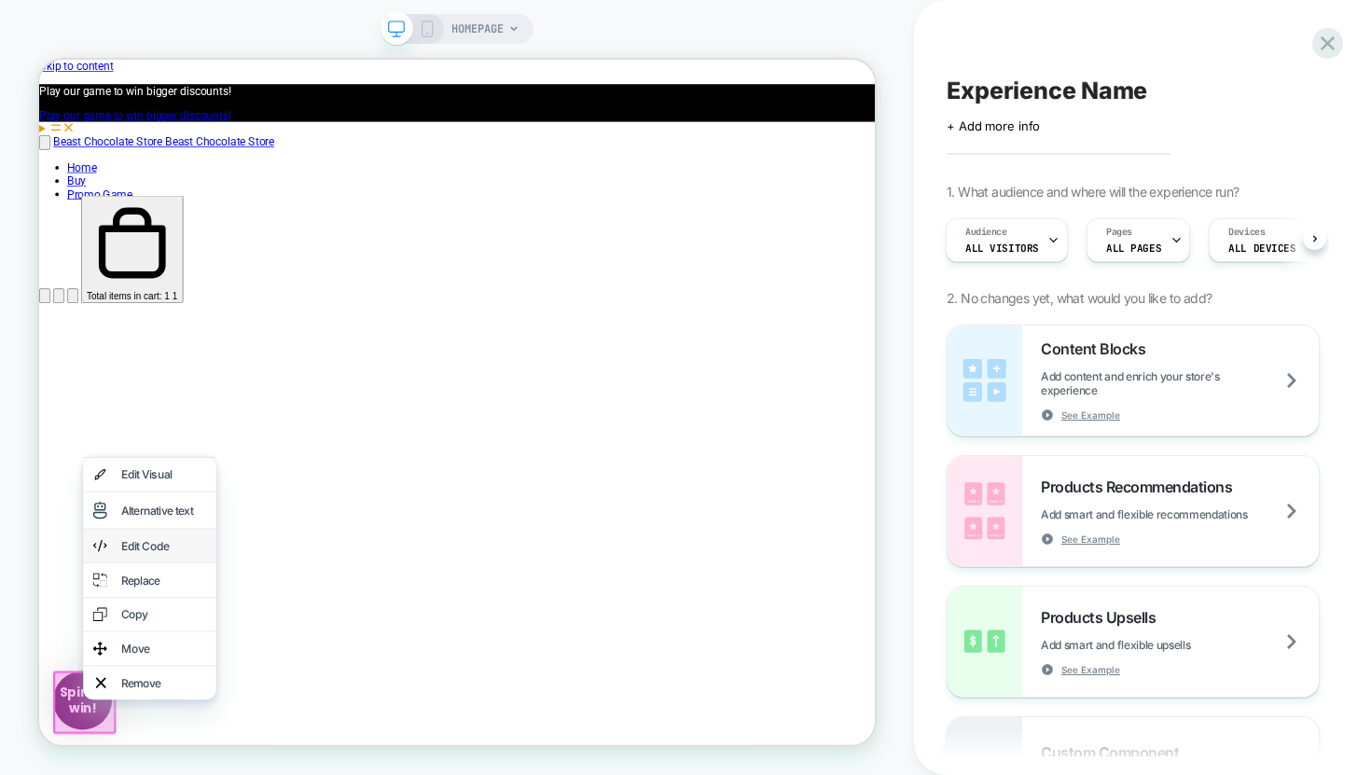
click at [148, 707] on div "Edit Code" at bounding box center [205, 708] width 114 height 19
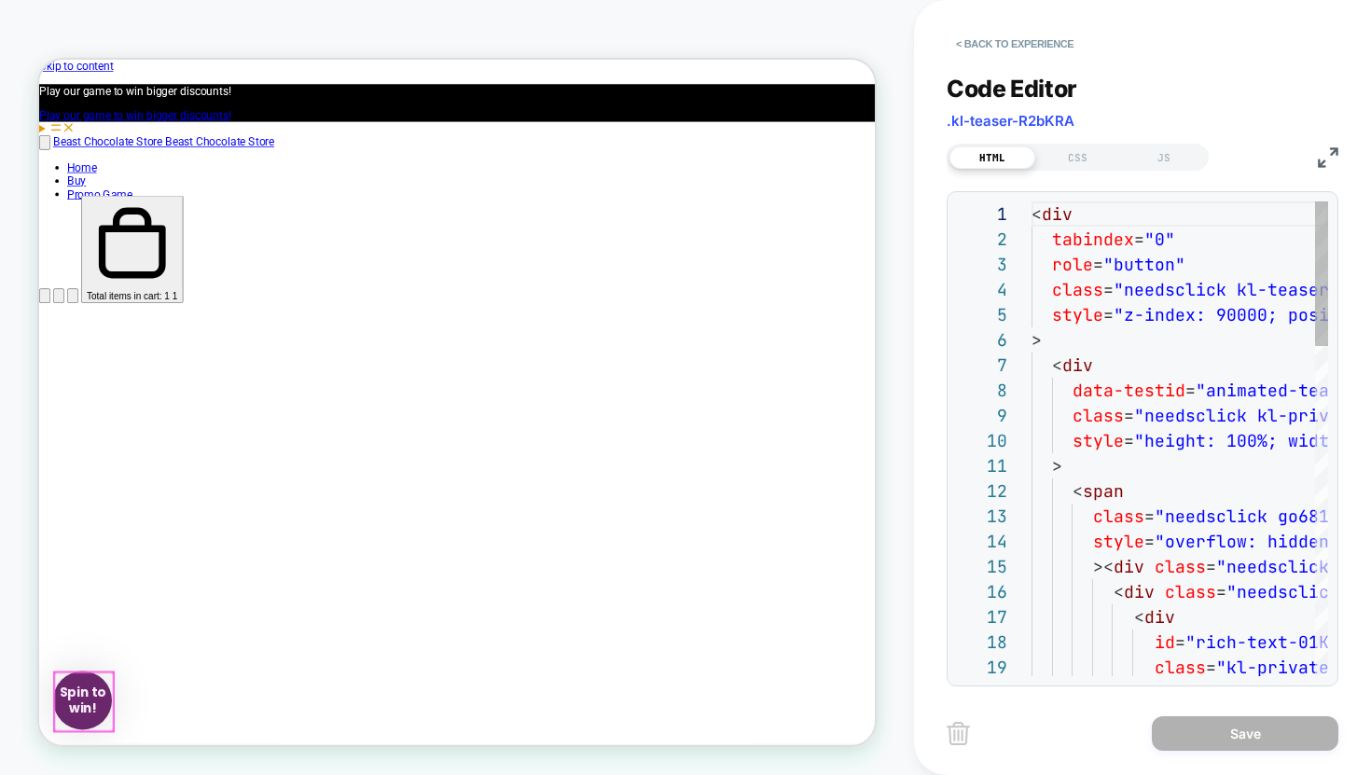
scroll to position [227, 0]
click at [1070, 146] on div "CSS" at bounding box center [1078, 157] width 86 height 22
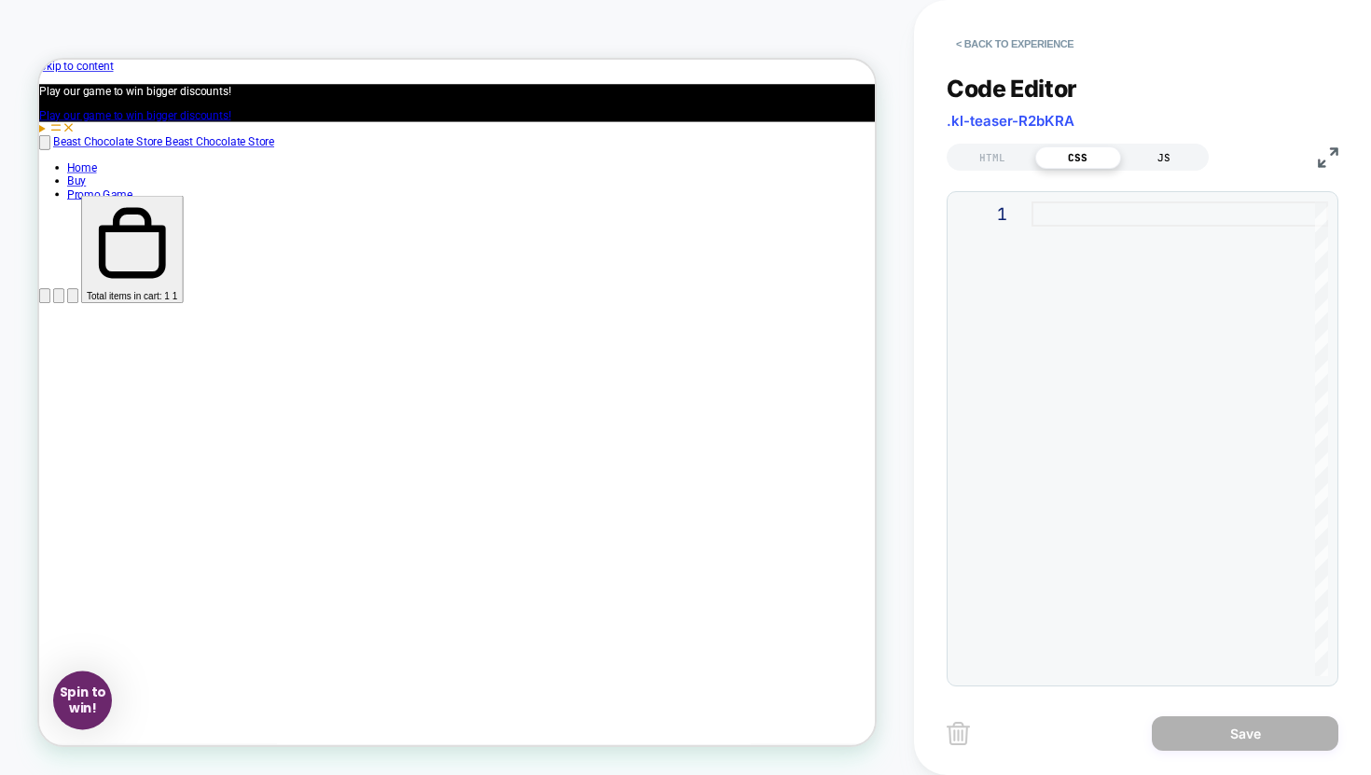
click at [1146, 158] on div "JS" at bounding box center [1164, 157] width 86 height 22
click at [999, 160] on div "HTML" at bounding box center [993, 157] width 86 height 22
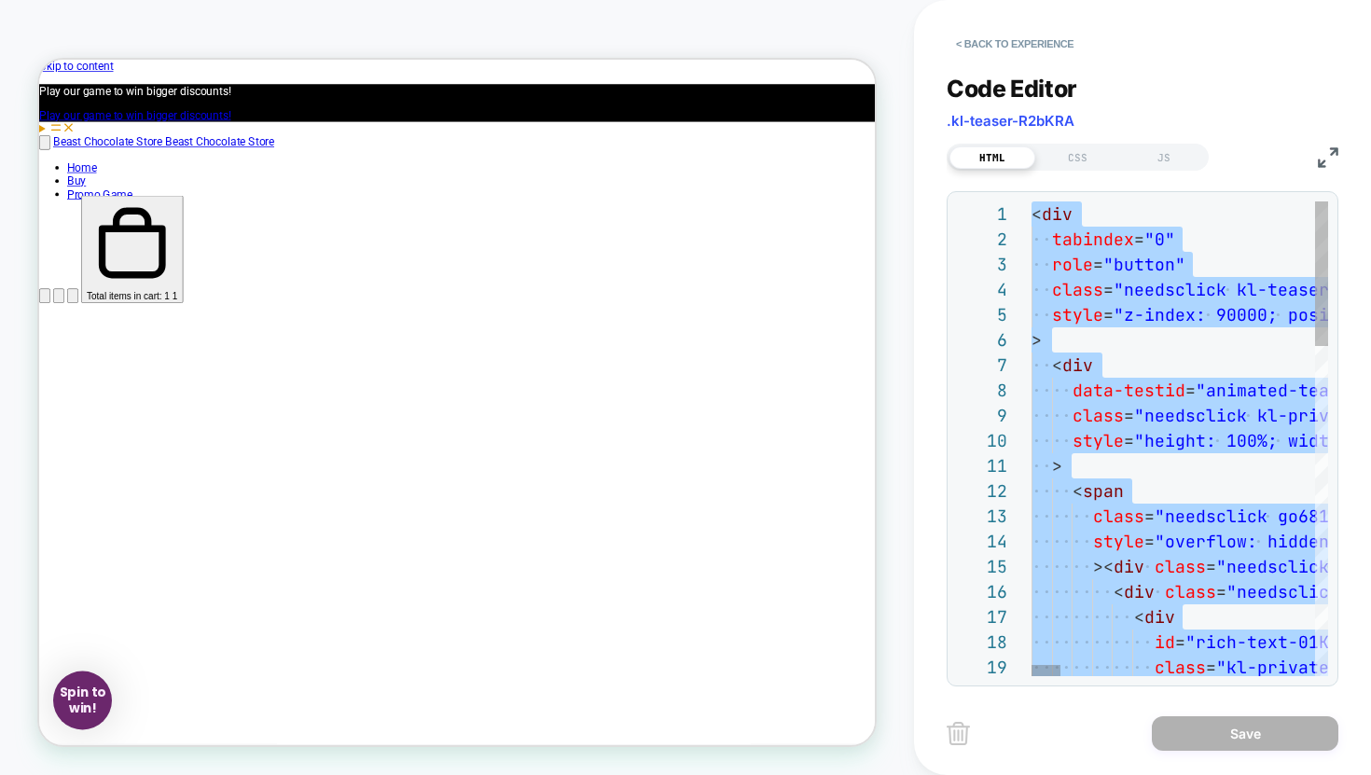
type textarea "**********"
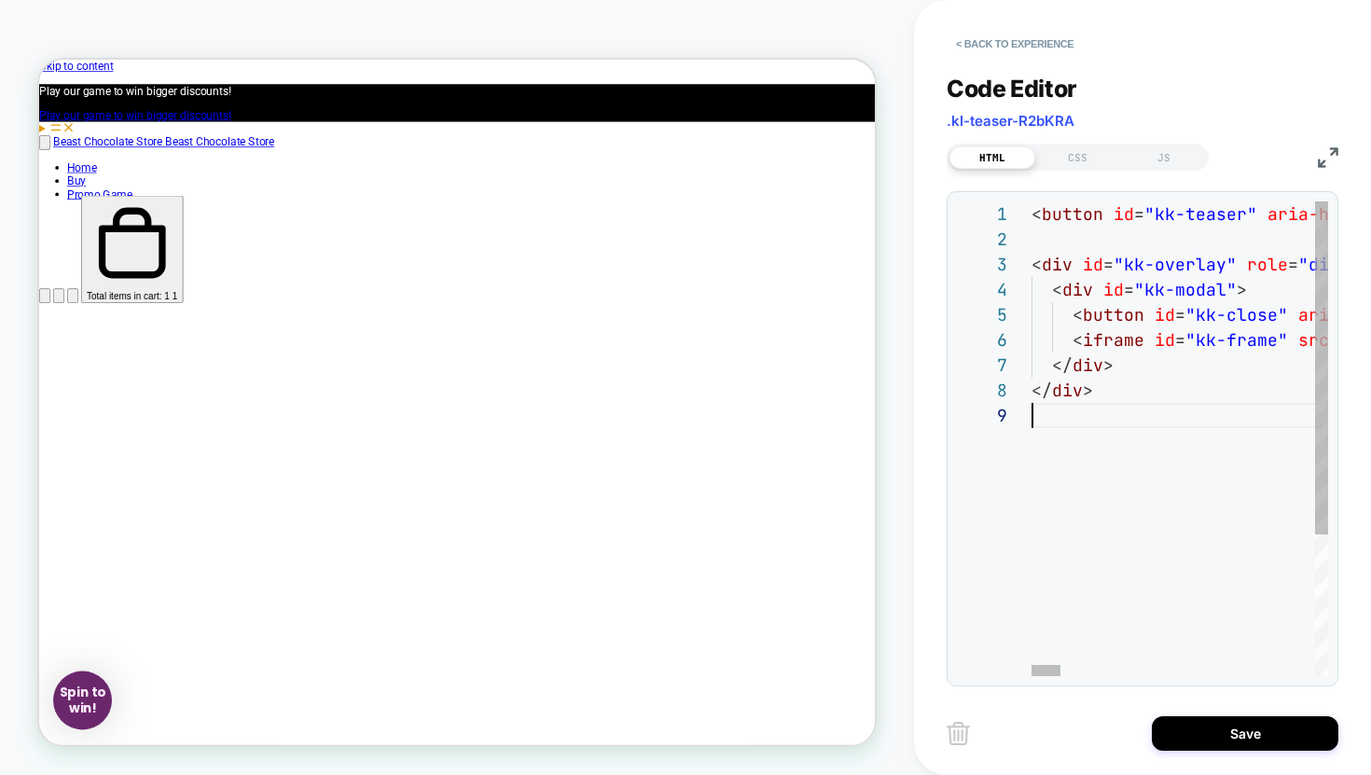
scroll to position [201, 0]
click at [1077, 160] on div "CSS" at bounding box center [1078, 157] width 86 height 22
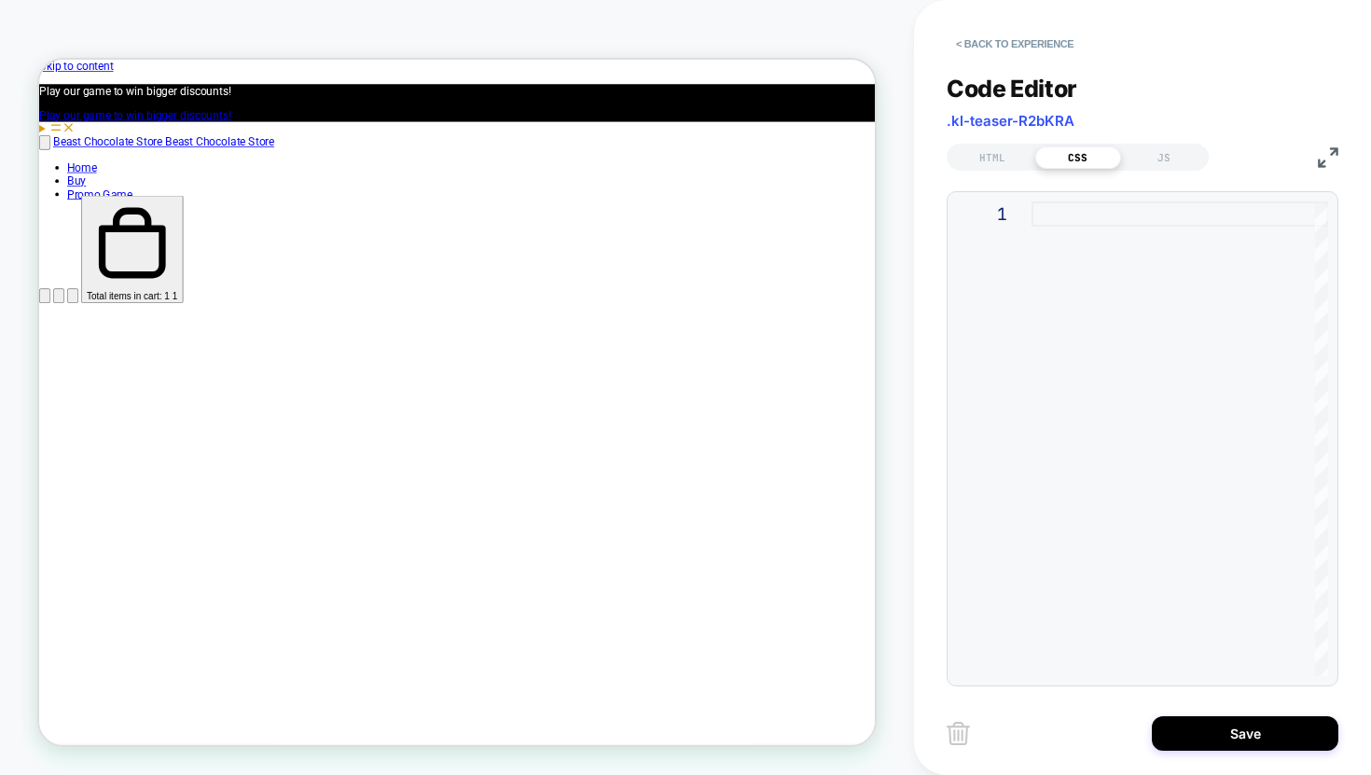
click at [1053, 213] on div at bounding box center [1180, 438] width 297 height 475
type textarea "**********"
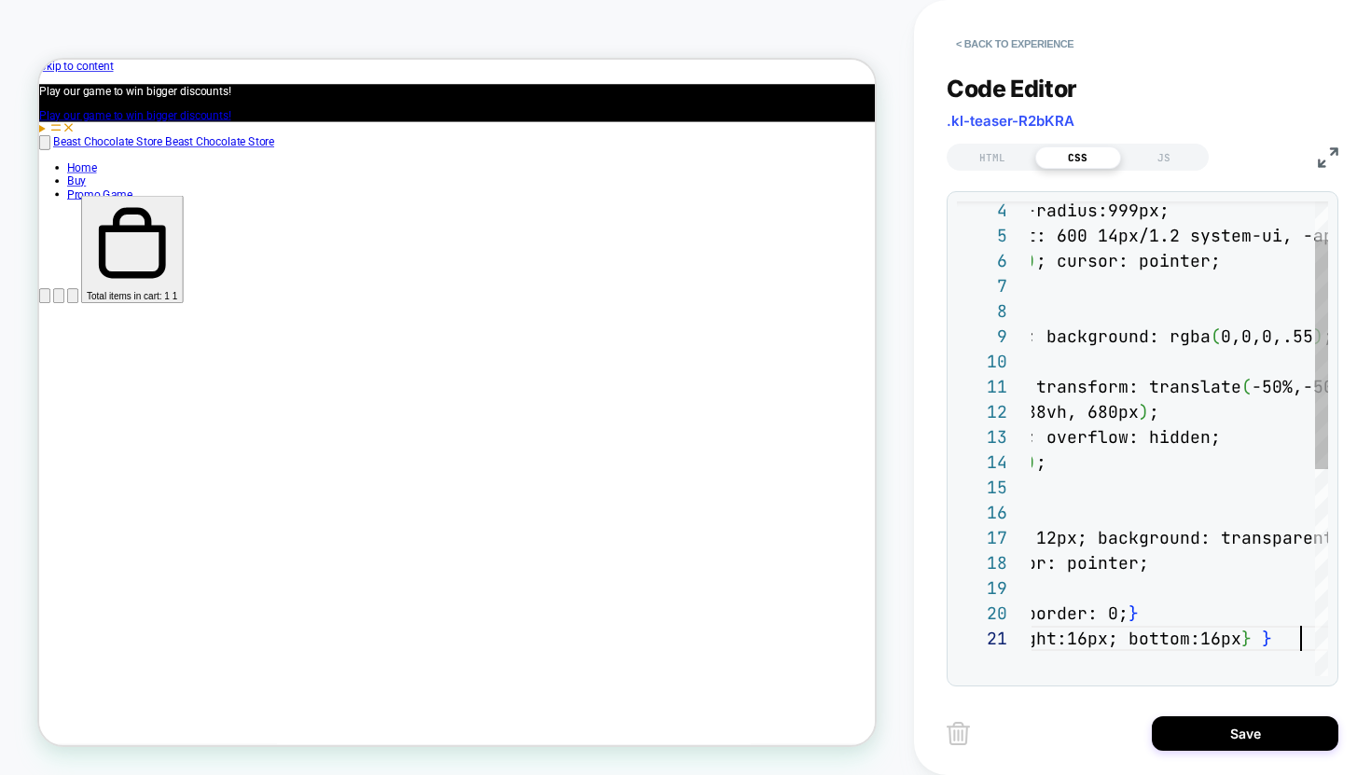
scroll to position [0, 654]
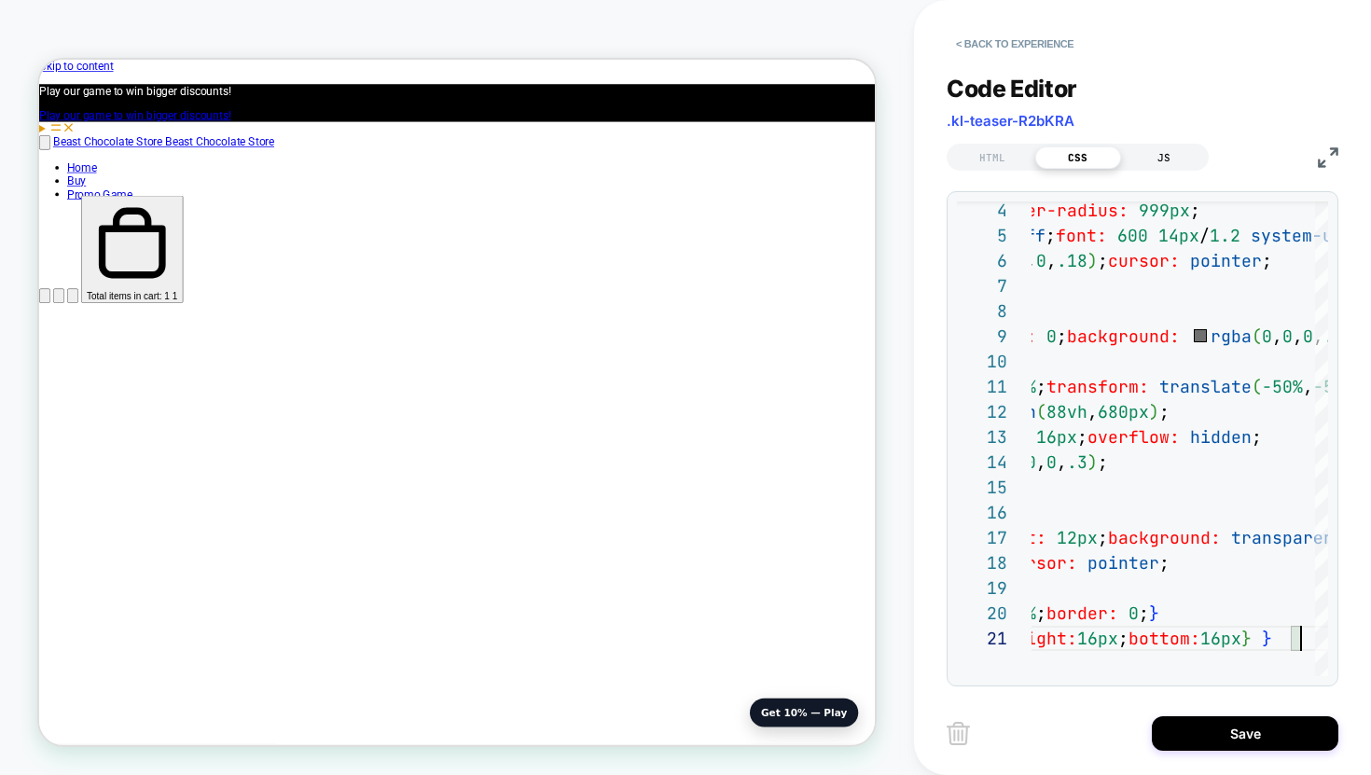
click at [1161, 154] on div "JS" at bounding box center [1164, 157] width 86 height 22
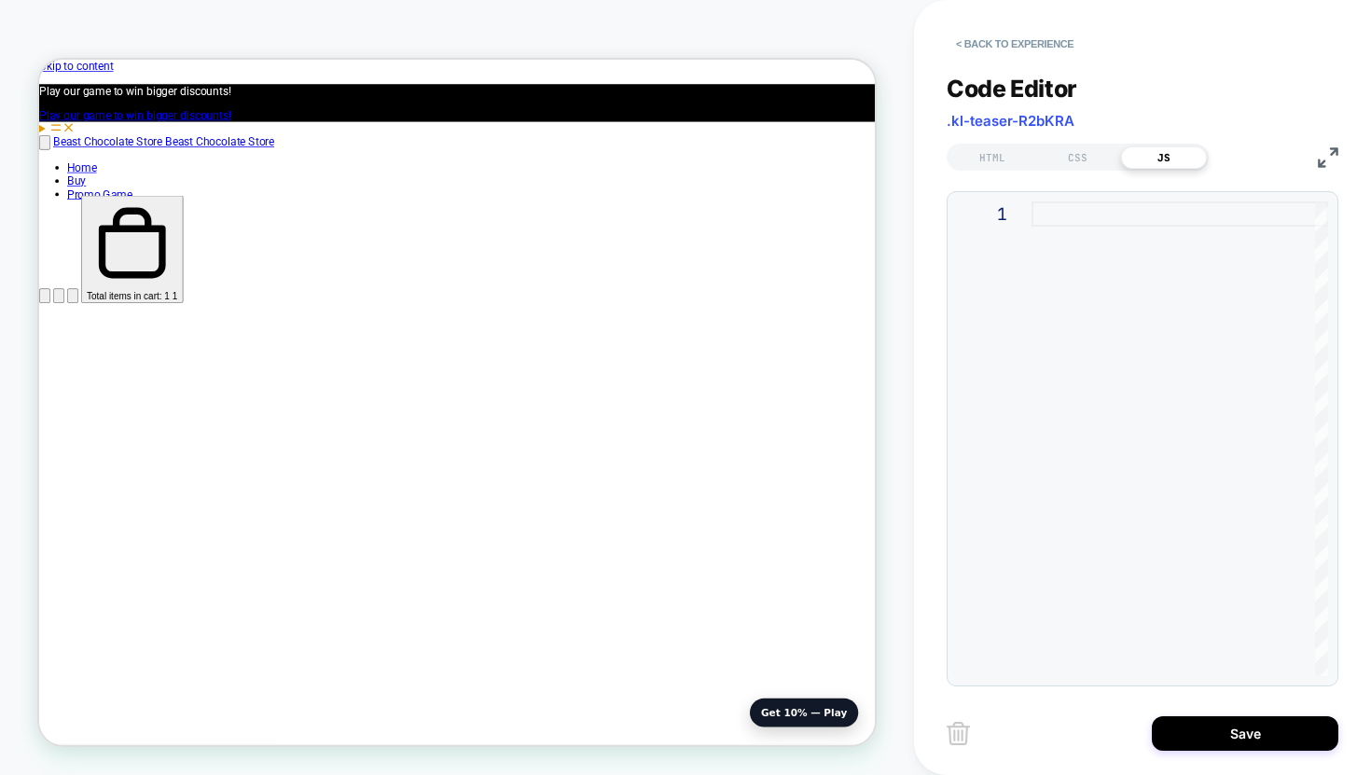
click at [1080, 215] on div at bounding box center [1180, 438] width 297 height 475
type textarea "*****"
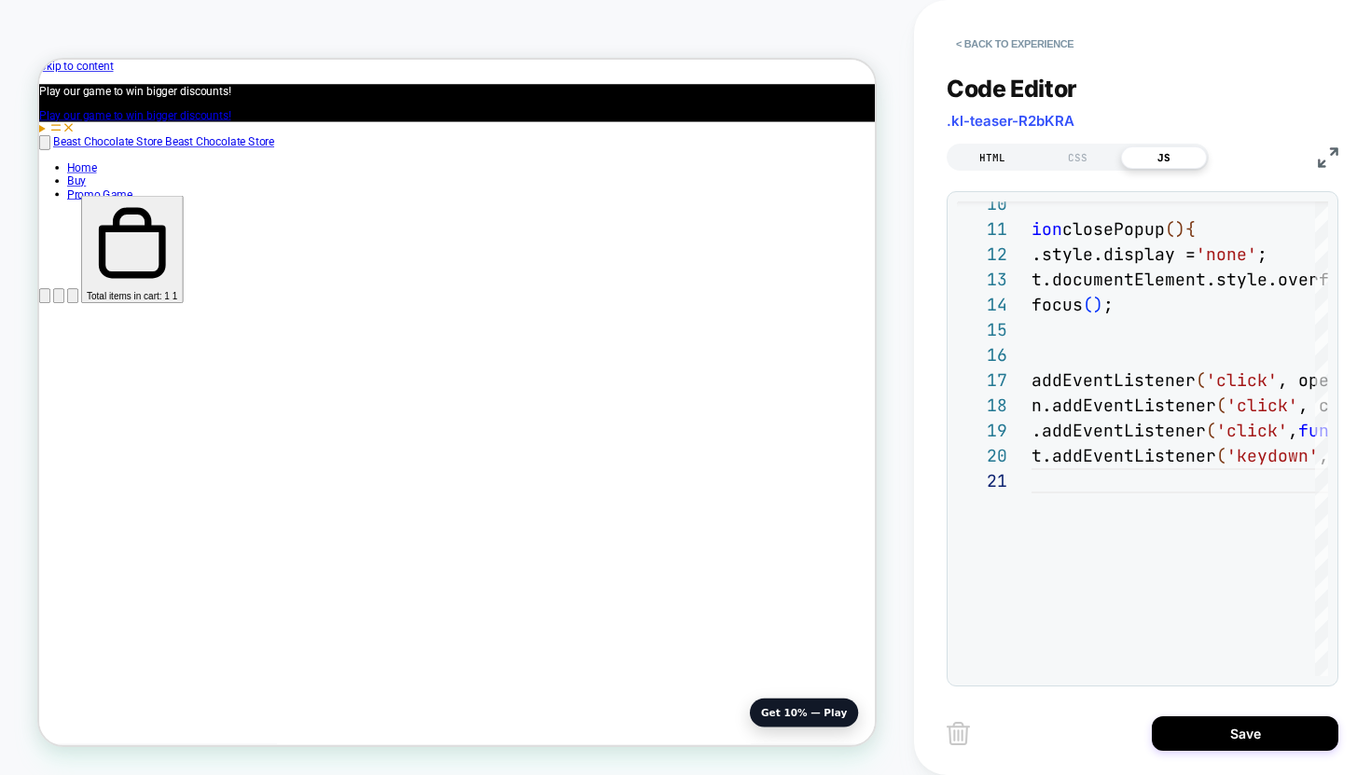
click at [997, 163] on div "HTML" at bounding box center [993, 157] width 86 height 22
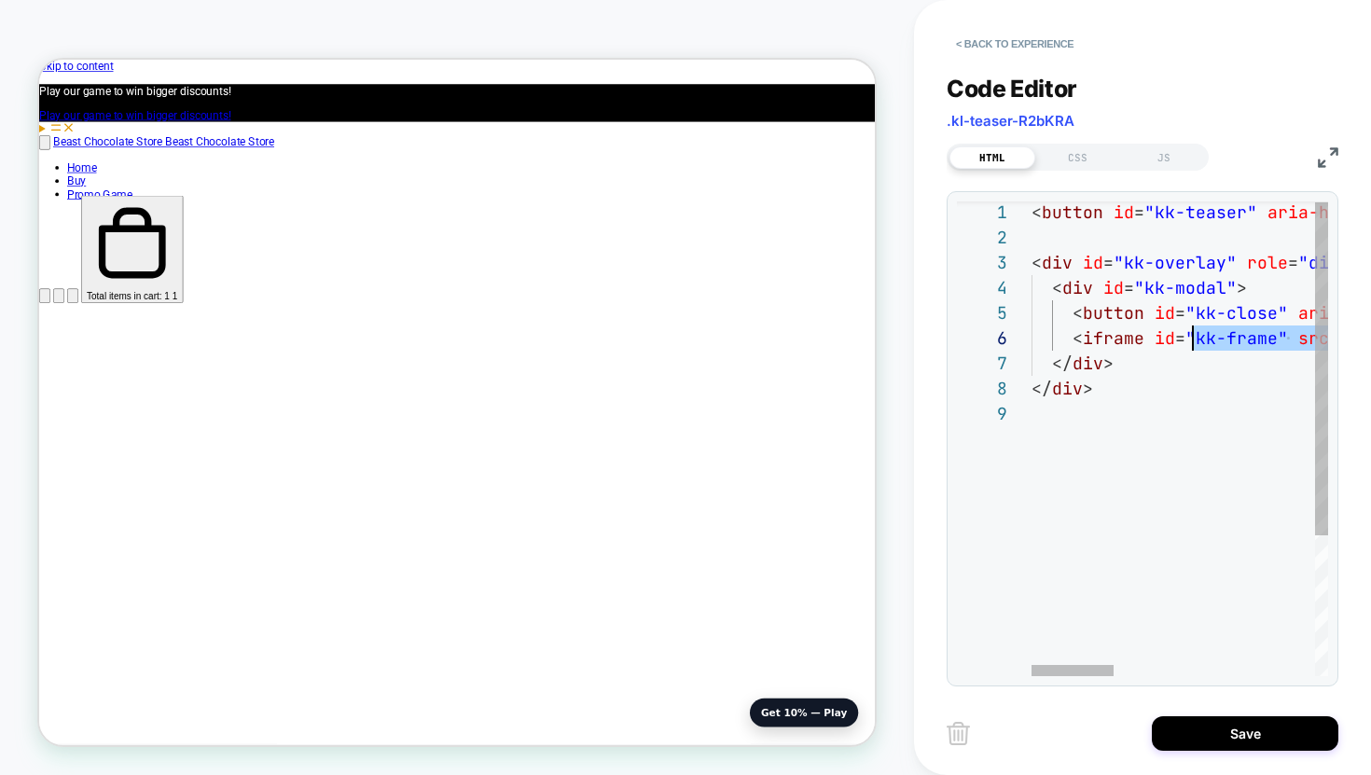
scroll to position [126, 151]
drag, startPoint x: 1059, startPoint y: 340, endPoint x: 1184, endPoint y: 330, distance: 125.4
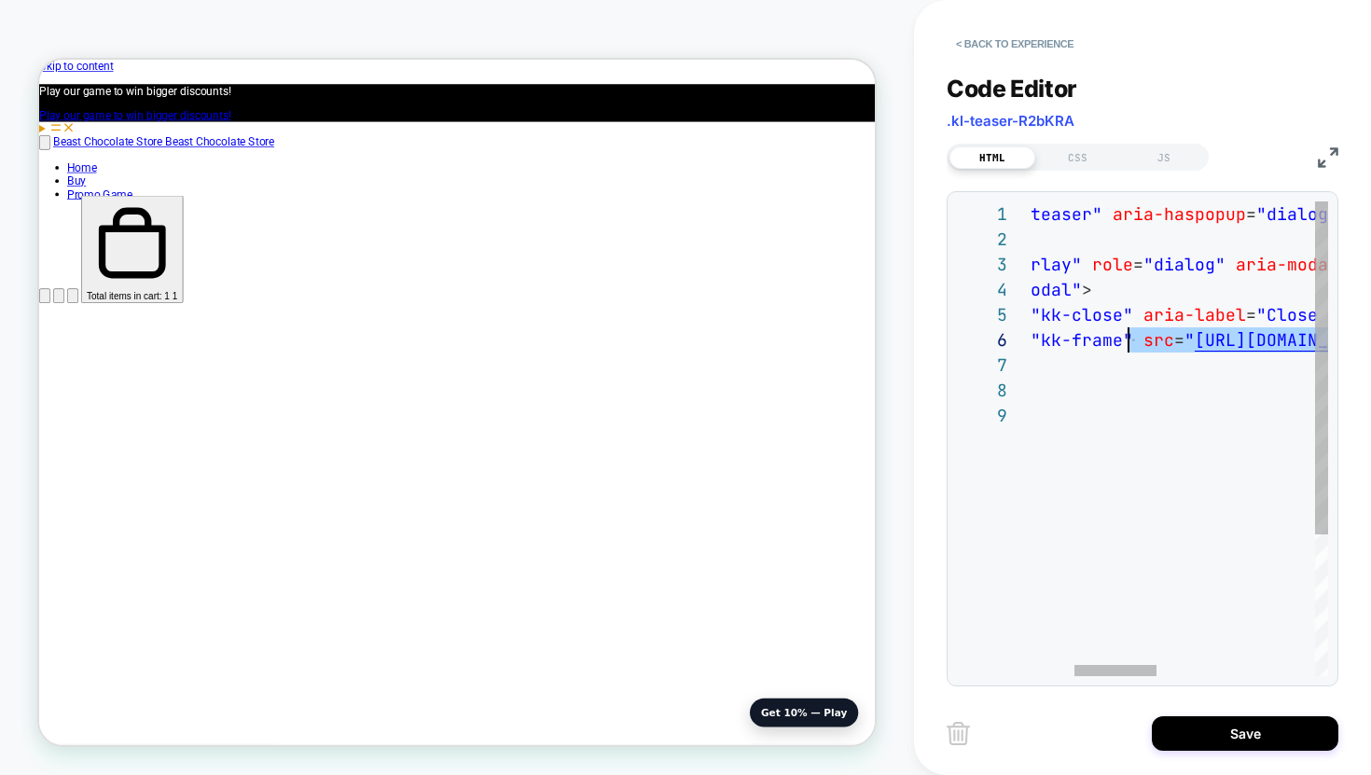
drag, startPoint x: 1190, startPoint y: 341, endPoint x: 1291, endPoint y: 343, distance: 100.8
click at [1291, 343] on div "< button id = "kk-teaser" aria-haspopup = "dialog" aria-controls = "kk-overlay"…" at bounding box center [1387, 539] width 1021 height 676
click at [1233, 397] on div "< button id = "kk-teaser" aria-haspopup = "dialog" aria-controls = "kk-overlay"…" at bounding box center [1387, 539] width 1021 height 676
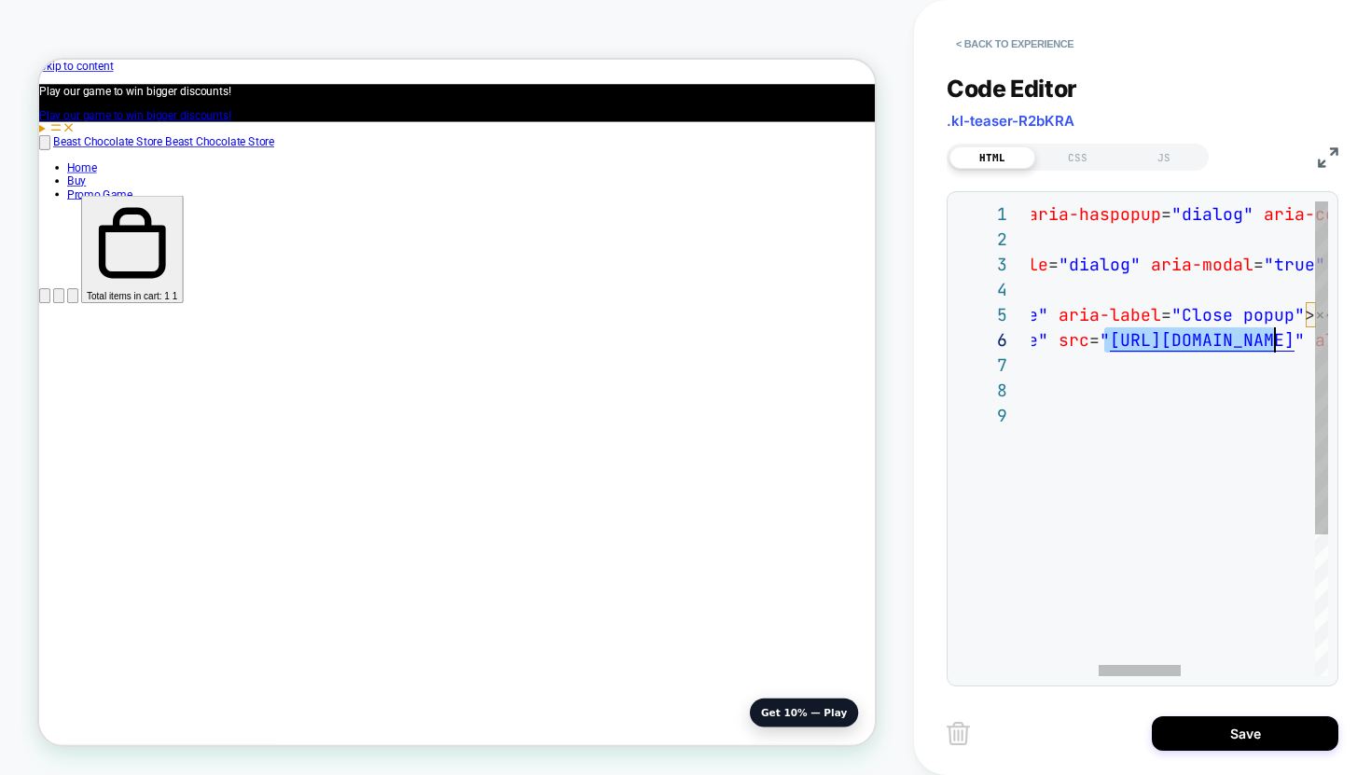
drag, startPoint x: 1104, startPoint y: 340, endPoint x: 1278, endPoint y: 342, distance: 174.5
click at [1278, 342] on div "< button id = "kk-teaser" aria-haspopup = "dialog" aria-controls = "kk-overlay"…" at bounding box center [1302, 539] width 1021 height 676
drag, startPoint x: 1262, startPoint y: 337, endPoint x: 1106, endPoint y: 347, distance: 156.1
click at [1106, 347] on div "< button id = "kk-teaser" aria-haspopup = "dialog" aria-controls = "kk-overlay"…" at bounding box center [1302, 539] width 1021 height 676
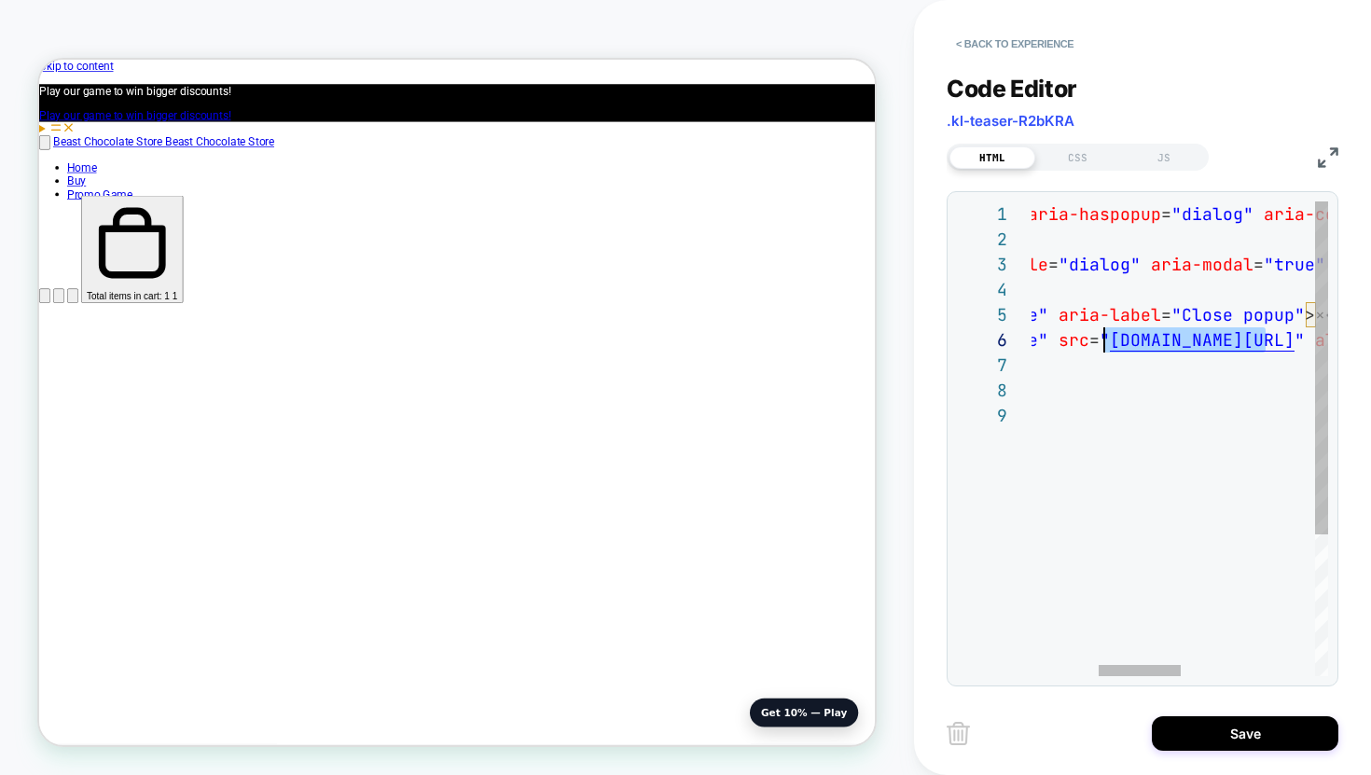
type textarea "**********"
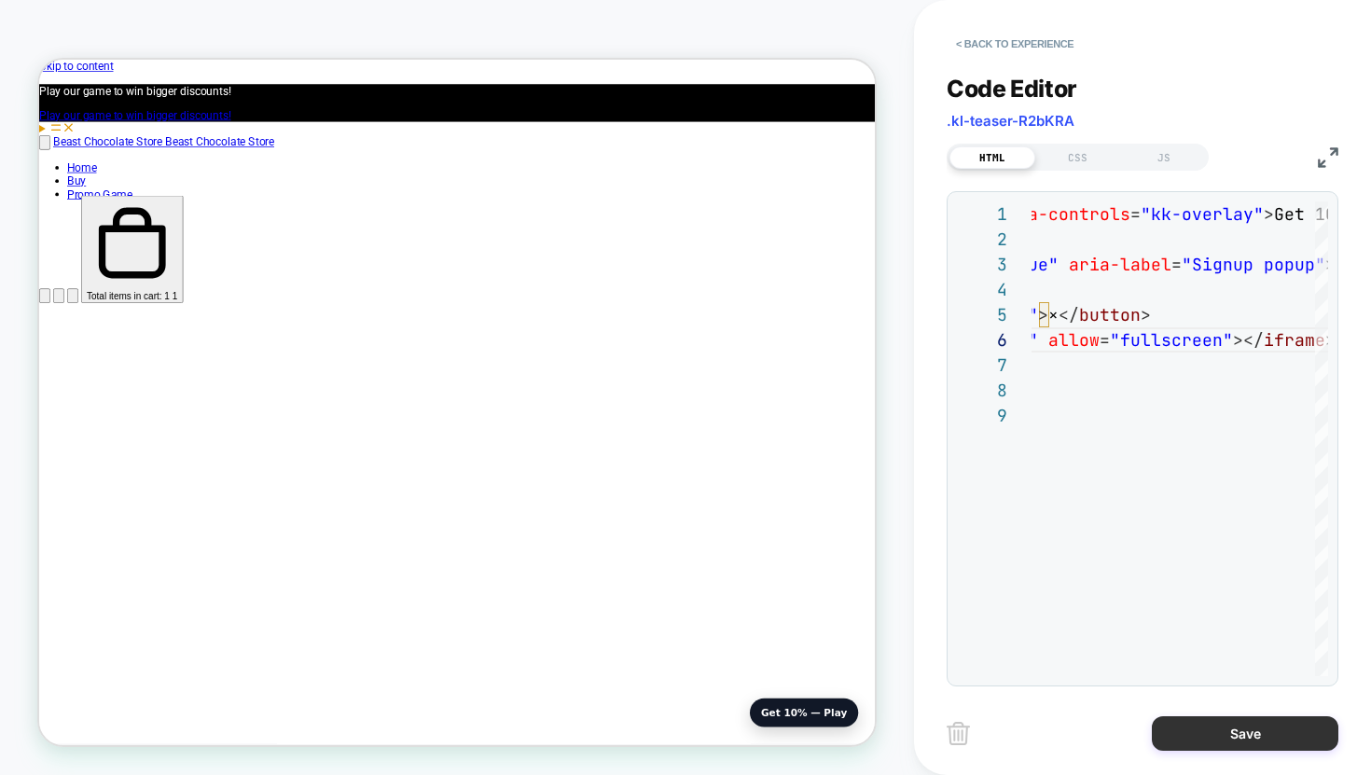
click at [1228, 734] on button "Save" at bounding box center [1245, 733] width 187 height 35
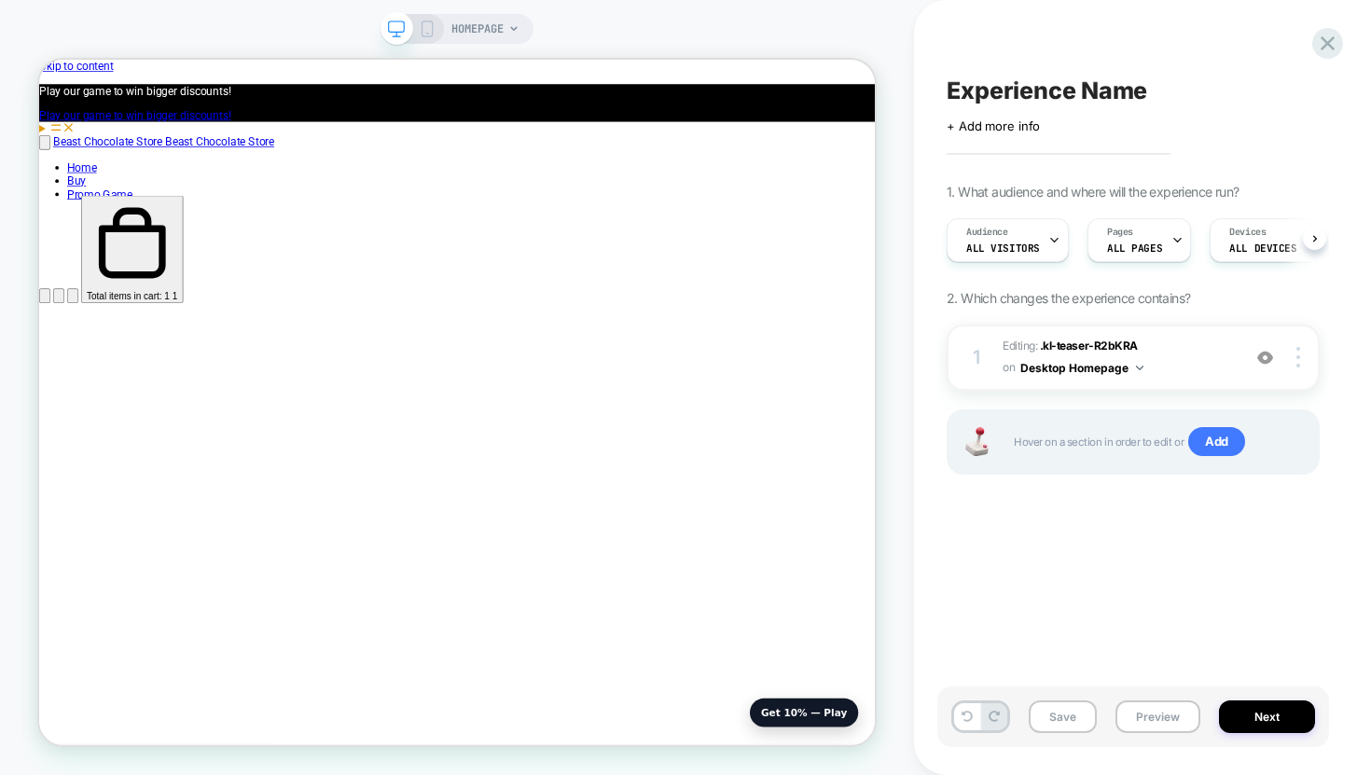
scroll to position [0, 1]
click at [1162, 349] on span "Editing : .kl-teaser-R2bKRA .kl-teaser-R2bKRA on Desktop Homepage" at bounding box center [1117, 358] width 229 height 44
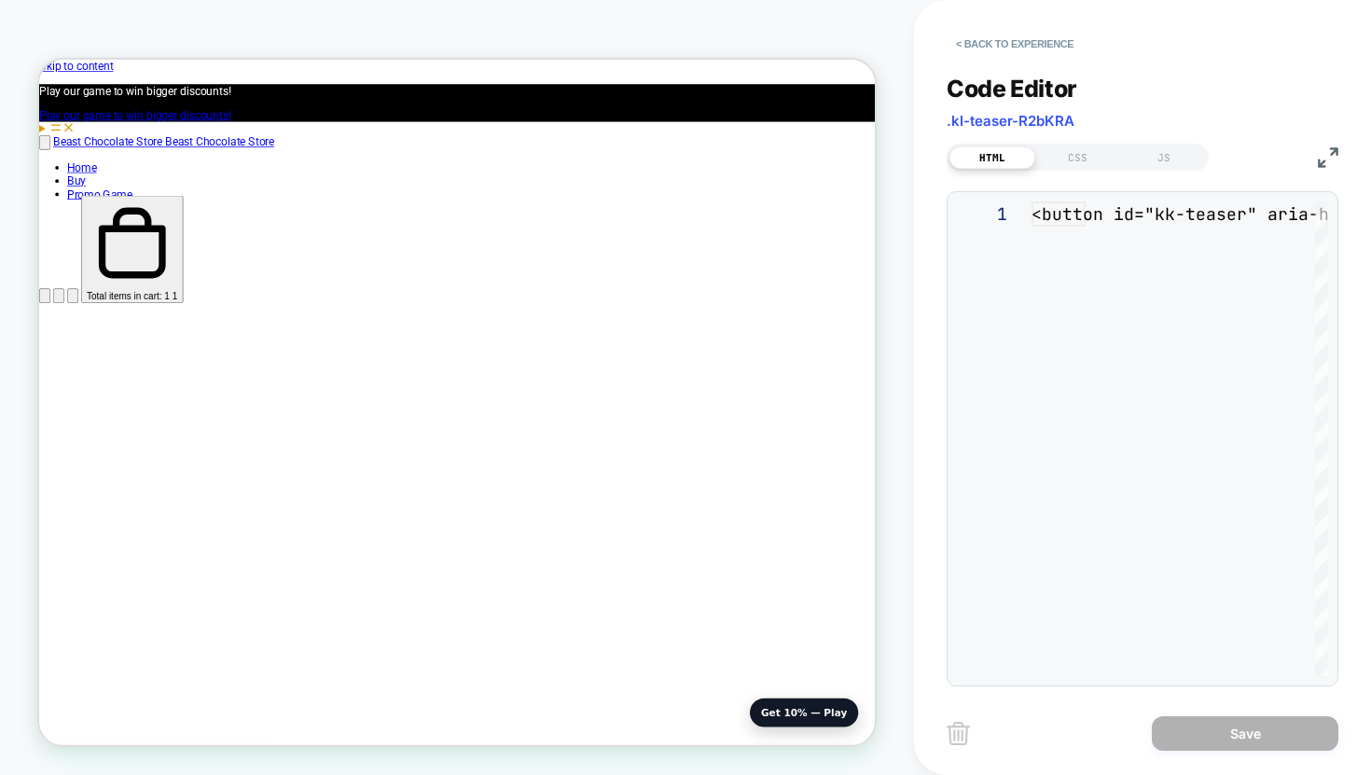
scroll to position [252, 0]
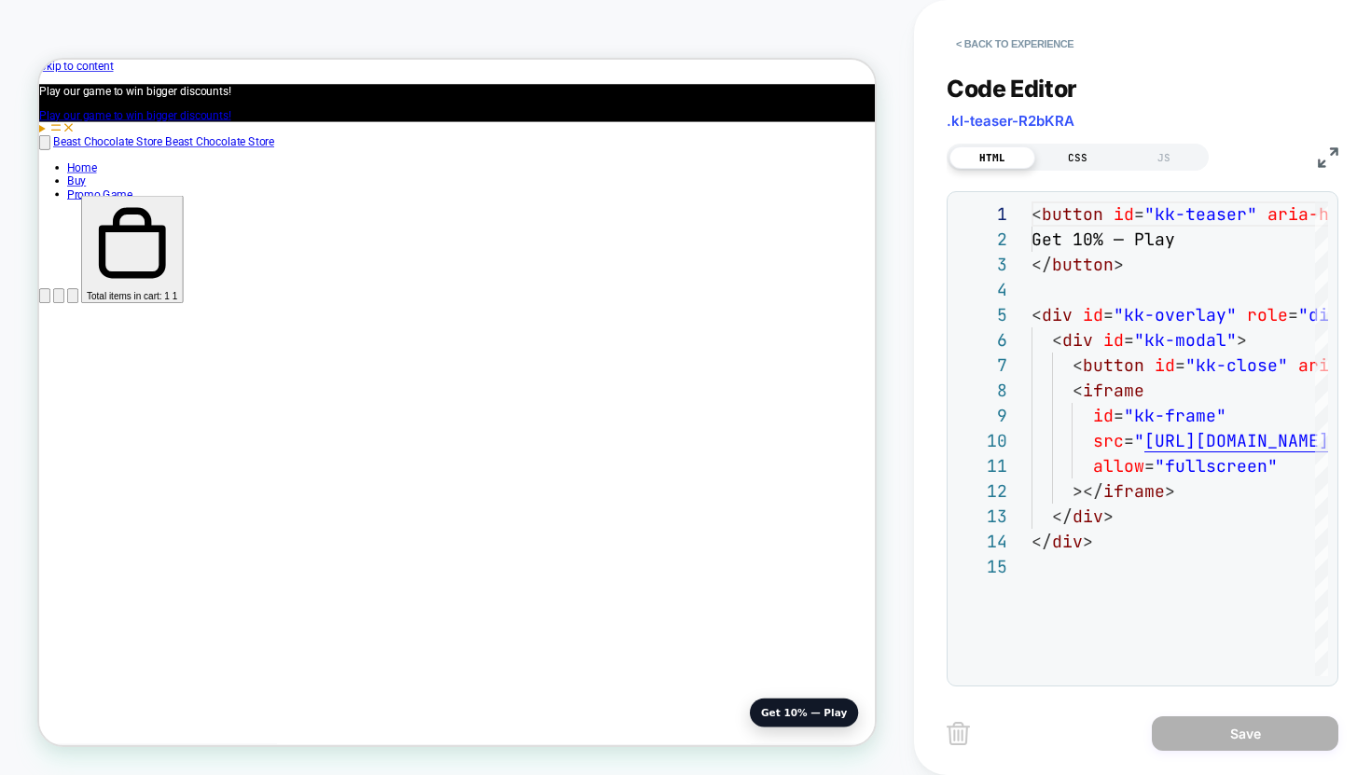
click at [1083, 150] on div "CSS" at bounding box center [1078, 157] width 86 height 22
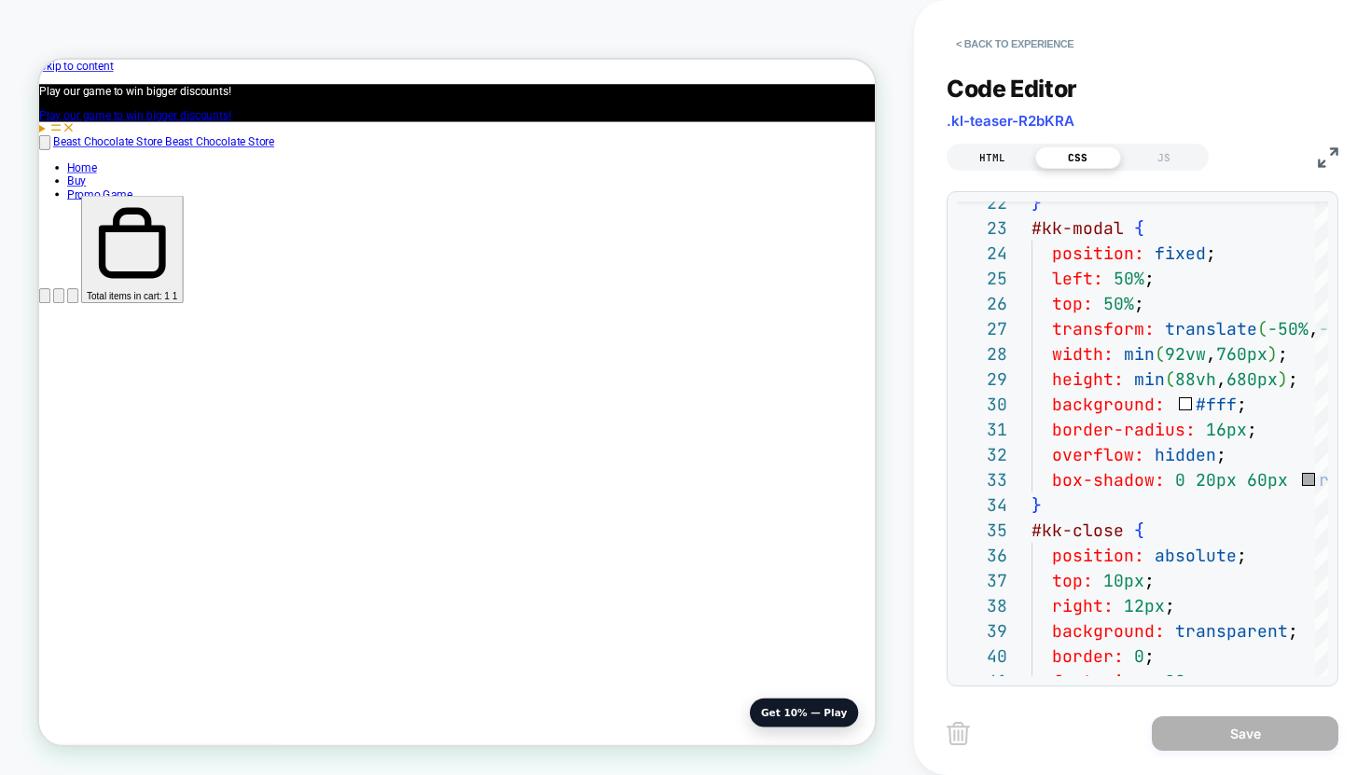
click at [1007, 158] on div "HTML" at bounding box center [993, 157] width 86 height 22
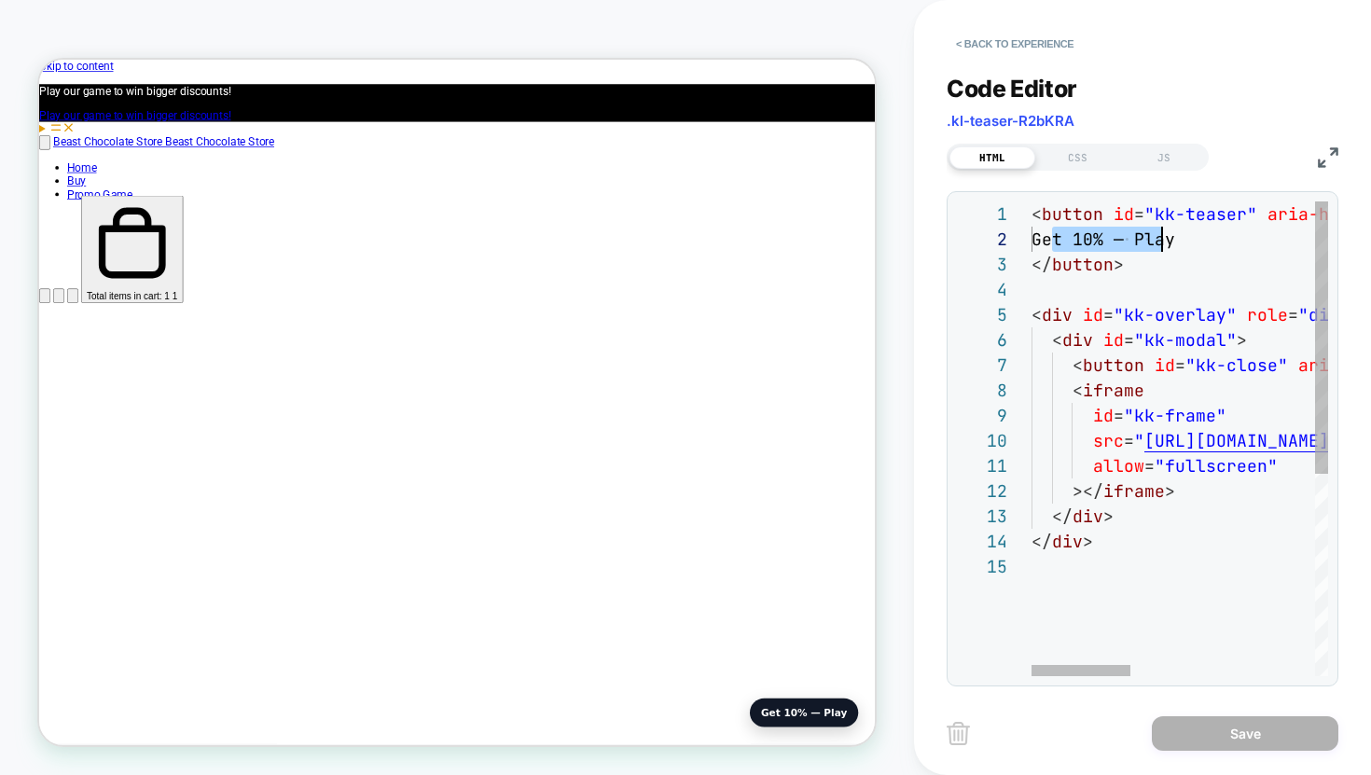
scroll to position [25, 161]
drag, startPoint x: 1053, startPoint y: 239, endPoint x: 1193, endPoint y: 240, distance: 139.9
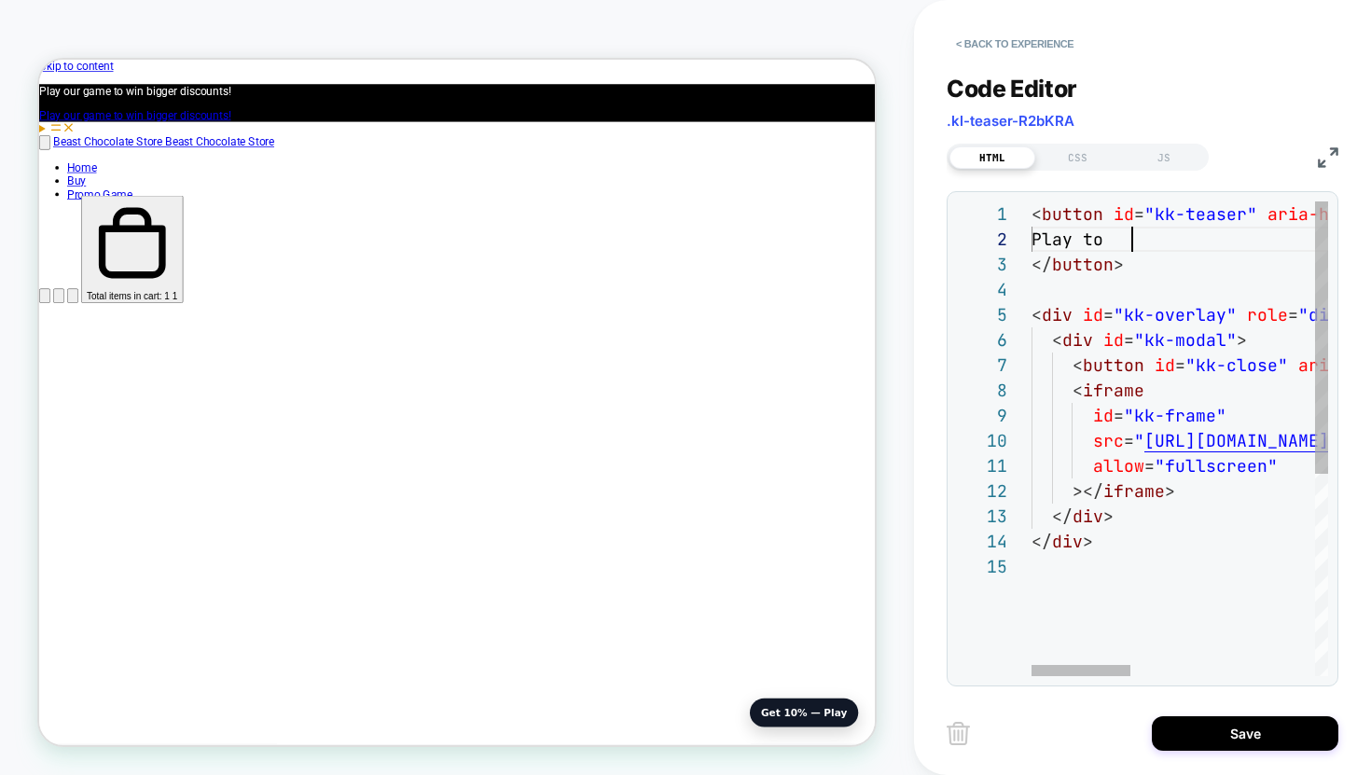
scroll to position [25, 101]
drag, startPoint x: 1192, startPoint y: 243, endPoint x: 1132, endPoint y: 243, distance: 59.7
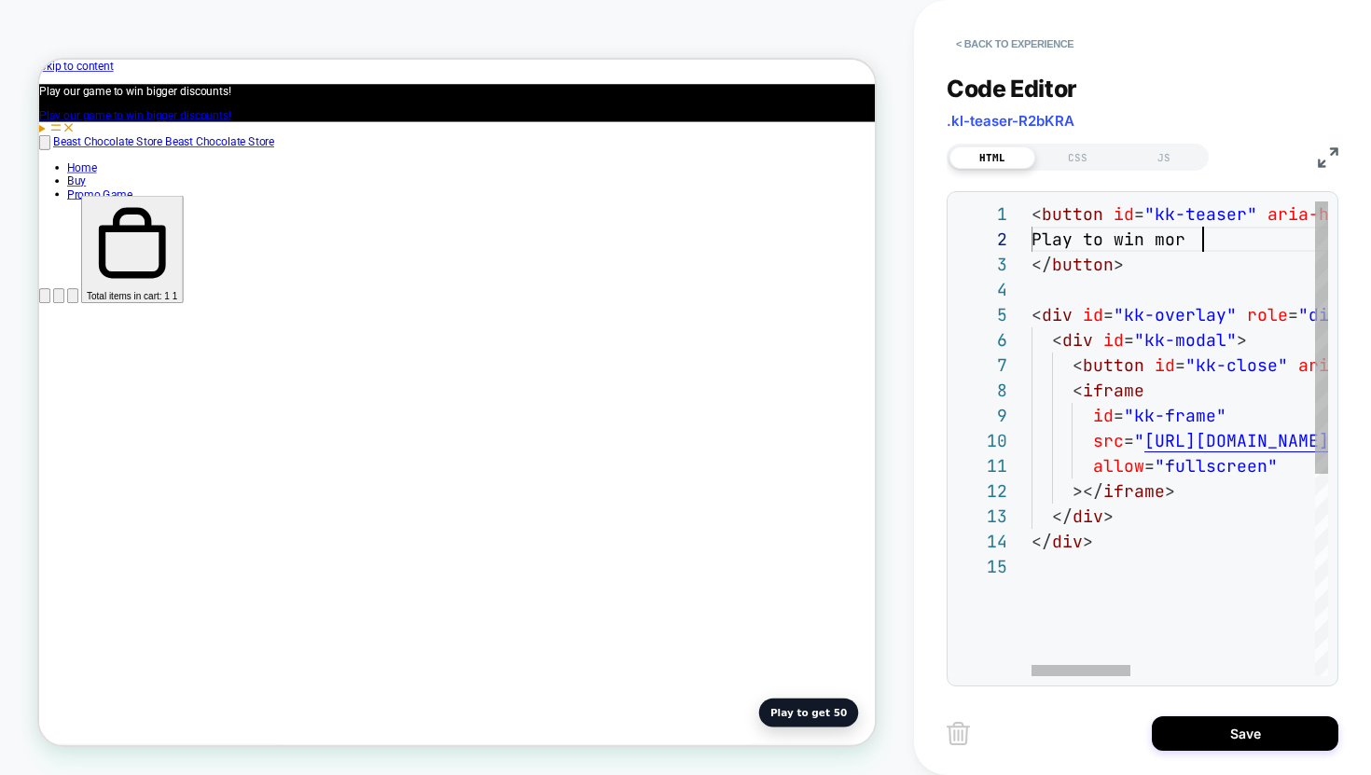
scroll to position [25, 181]
drag, startPoint x: 1105, startPoint y: 237, endPoint x: 1212, endPoint y: 238, distance: 107.3
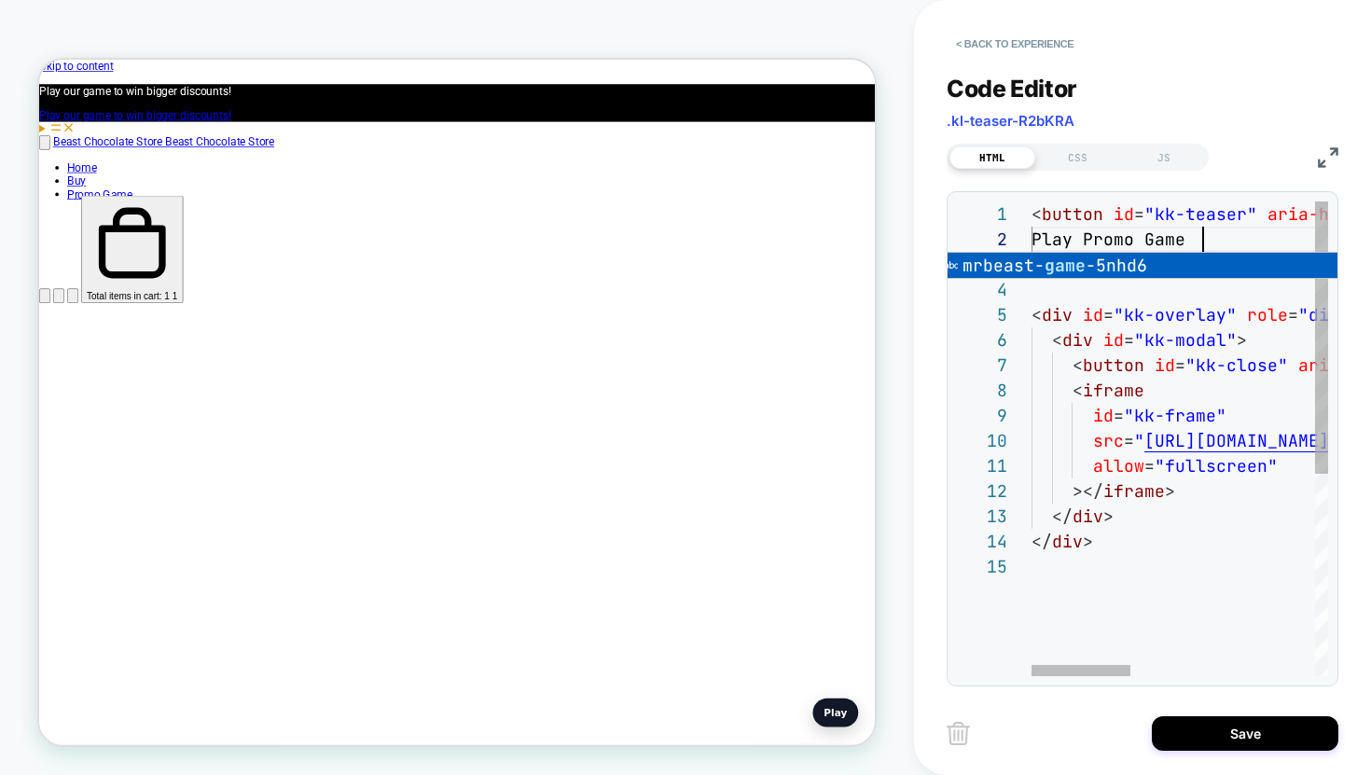
scroll to position [25, 172]
type textarea "**********"
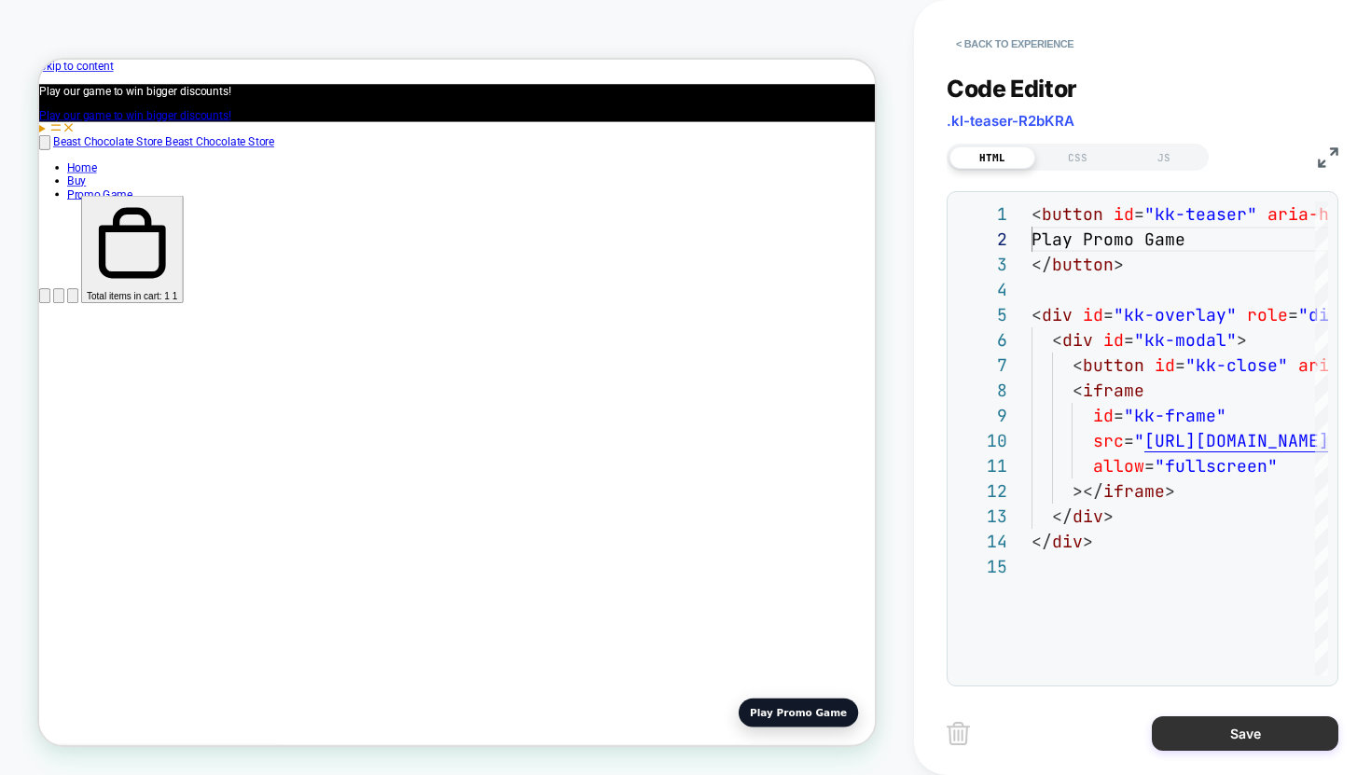
click at [1220, 734] on button "Save" at bounding box center [1245, 733] width 187 height 35
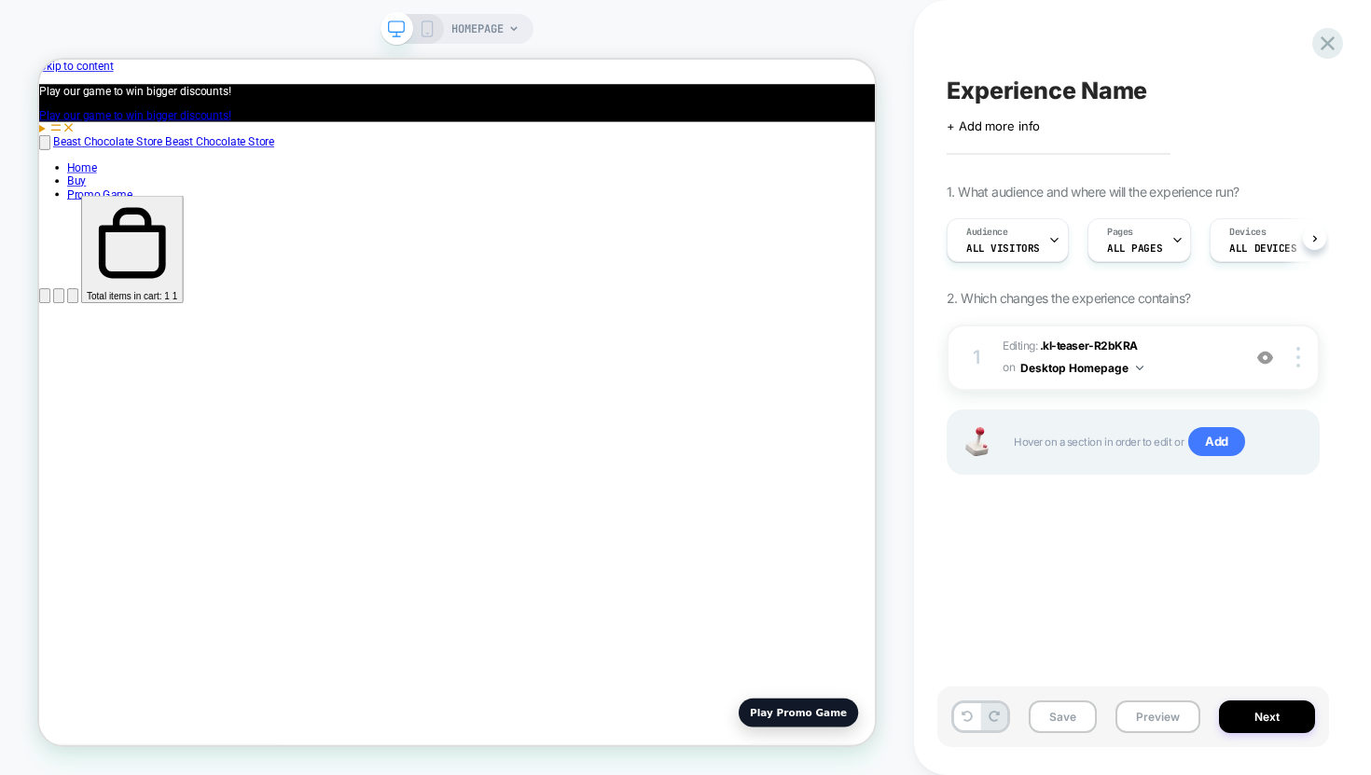
scroll to position [0, 1]
click at [1069, 720] on button "Save" at bounding box center [1063, 717] width 68 height 33
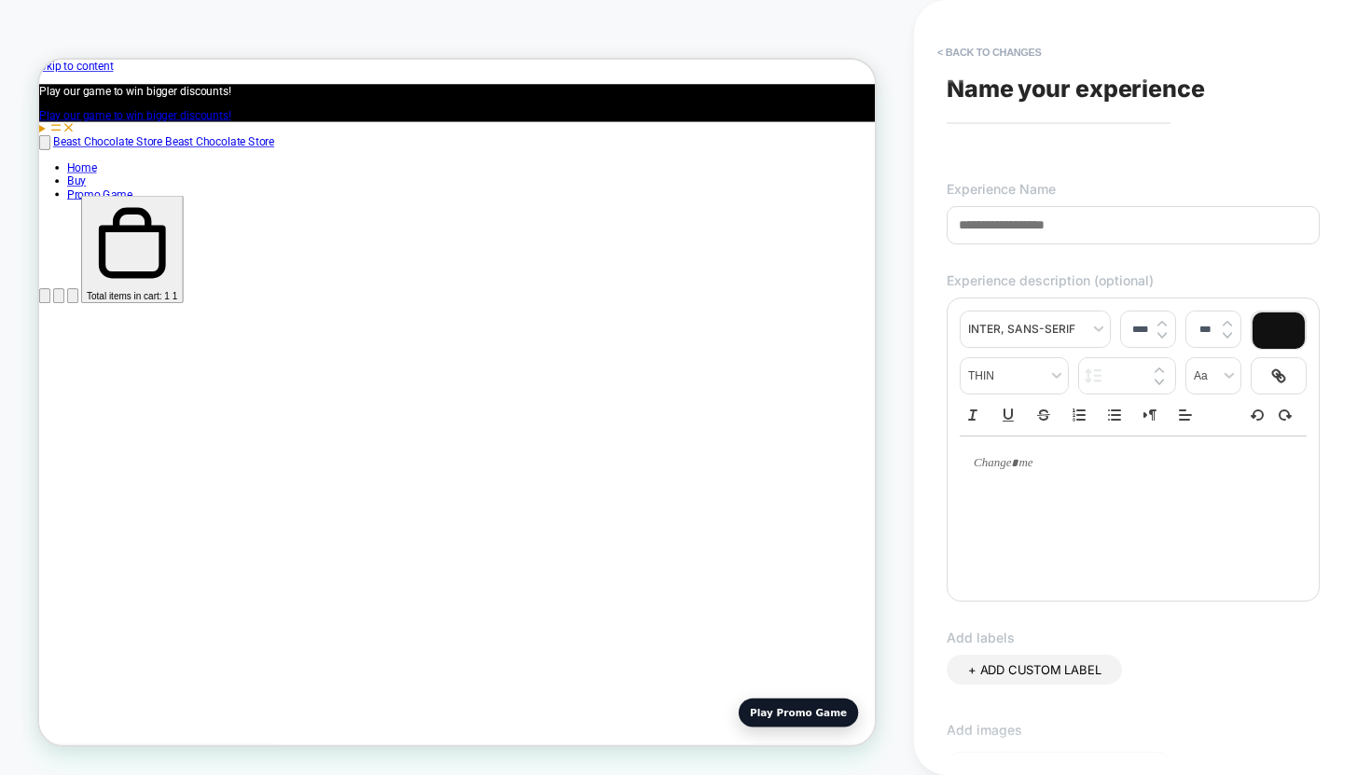
click at [1027, 223] on input at bounding box center [1133, 225] width 373 height 38
type input "*"
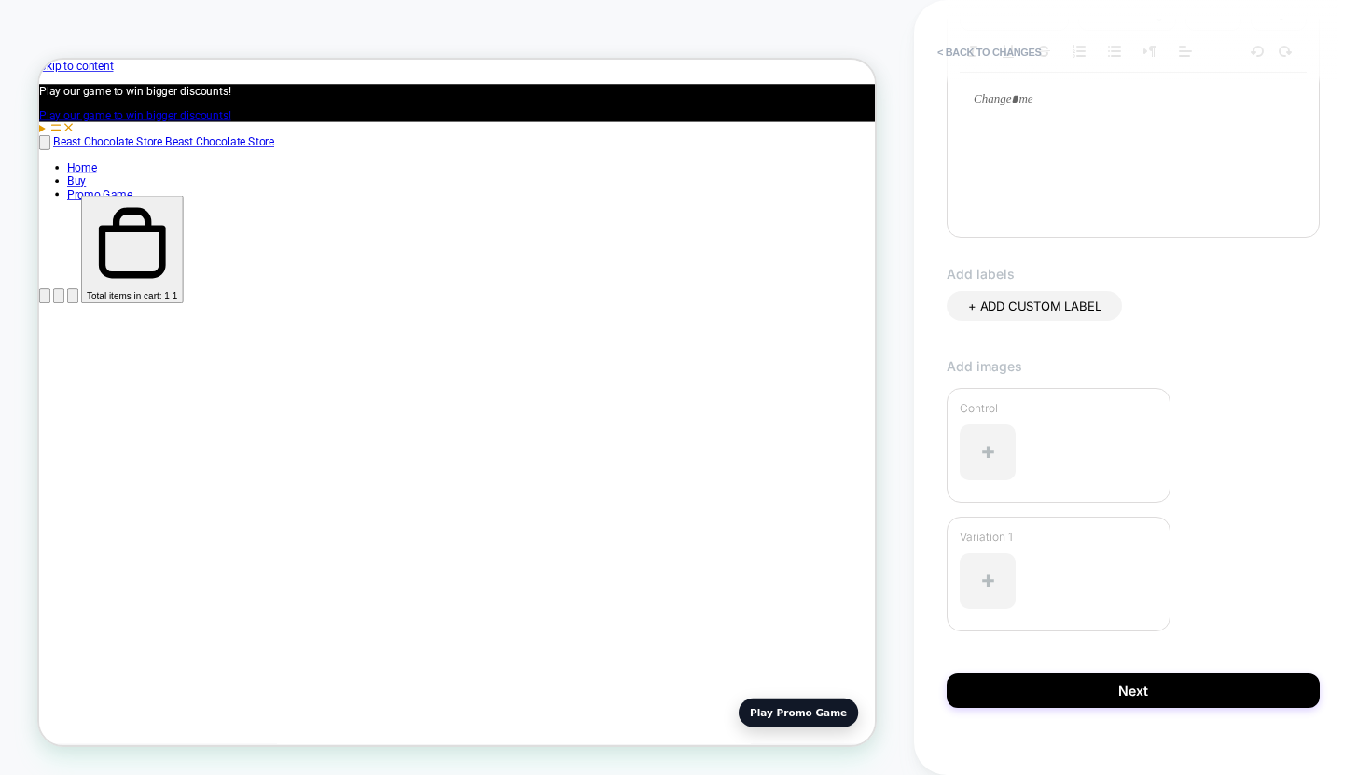
scroll to position [390, 0]
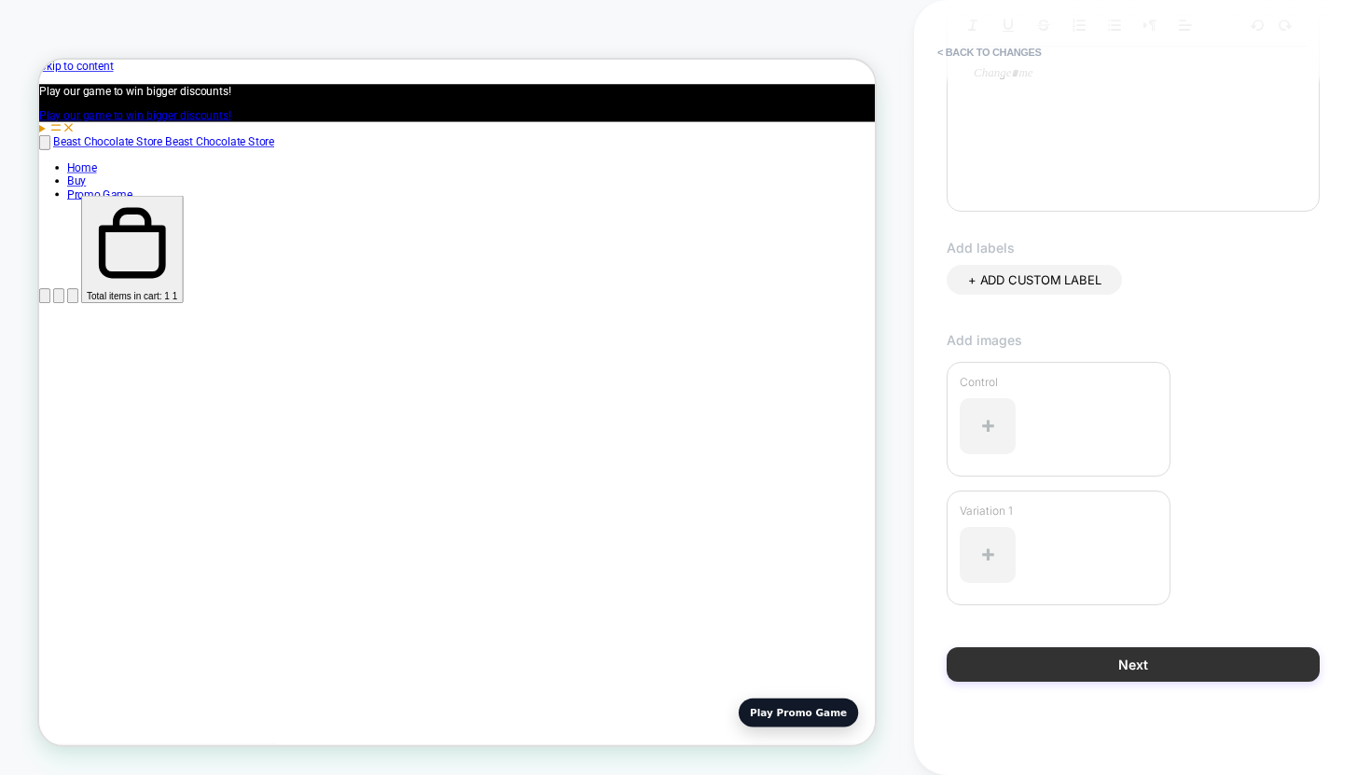
type input "******"
click at [1080, 668] on button "Next" at bounding box center [1133, 664] width 373 height 35
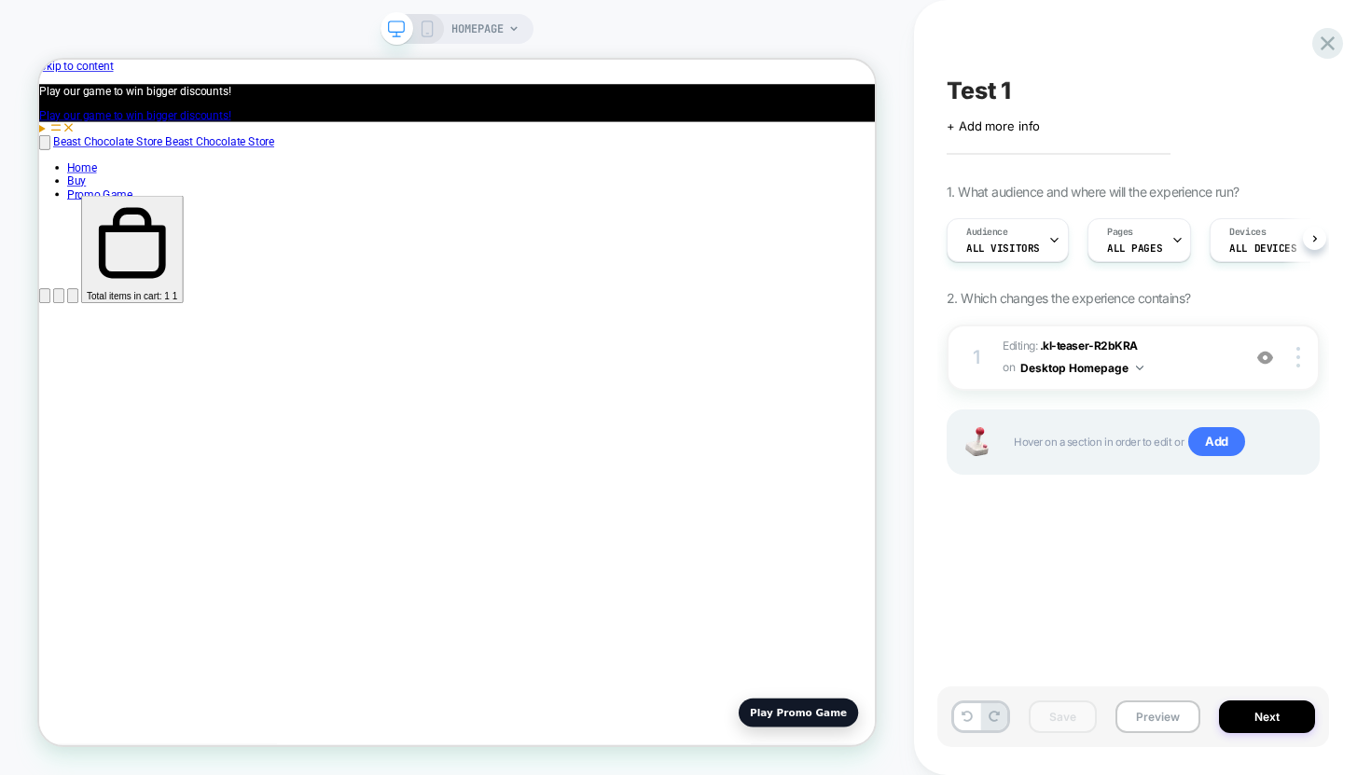
scroll to position [0, 1]
click at [1304, 358] on div at bounding box center [1301, 357] width 35 height 21
click at [1109, 576] on div "Test 1 Click to edit experience details + Add more info 1. What audience and wh…" at bounding box center [1134, 388] width 392 height 738
click at [425, 28] on icon at bounding box center [427, 29] width 17 height 17
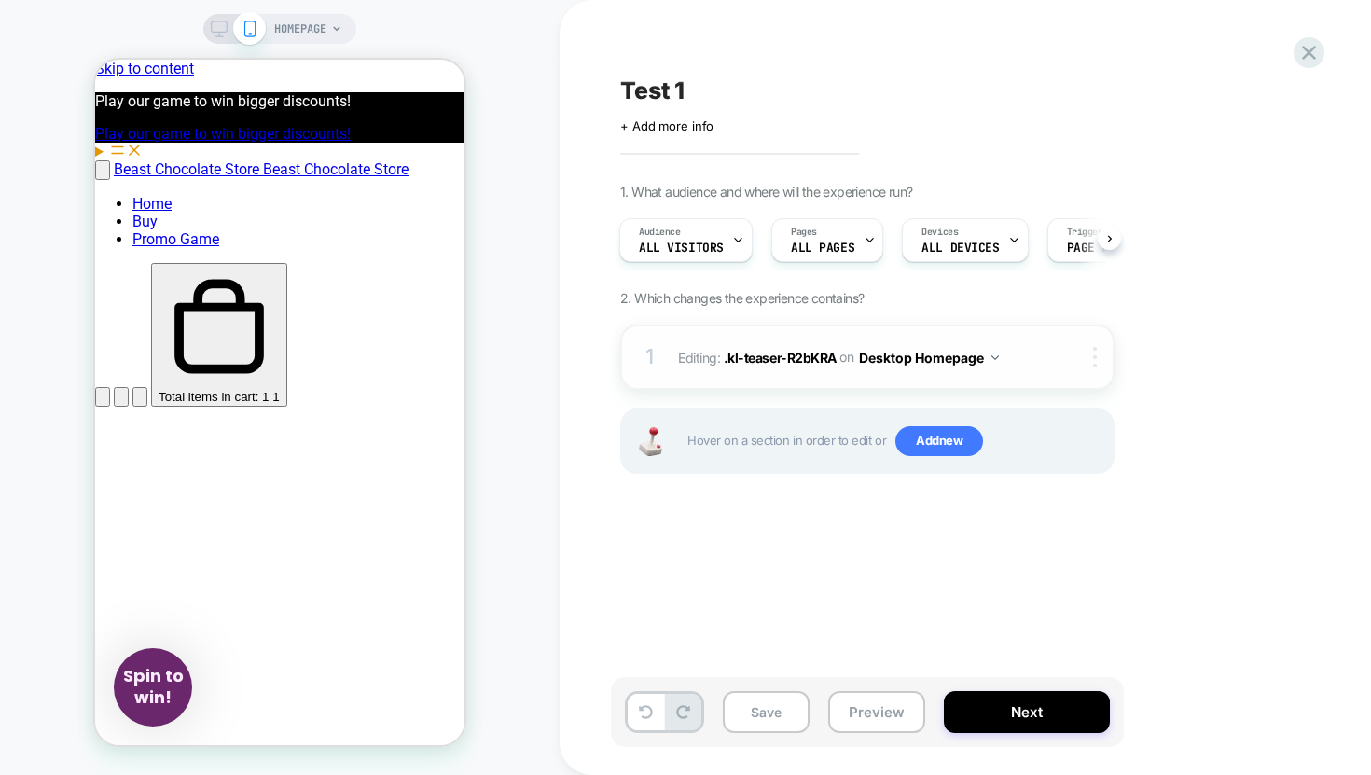
click at [1098, 357] on div at bounding box center [1098, 357] width 31 height 21
click at [1095, 357] on img at bounding box center [1095, 357] width 4 height 21
click at [978, 553] on div "Test 1 Click to edit experience details + Add more info 1. What audience and wh…" at bounding box center [961, 388] width 700 height 738
click at [215, 26] on icon at bounding box center [219, 29] width 17 height 17
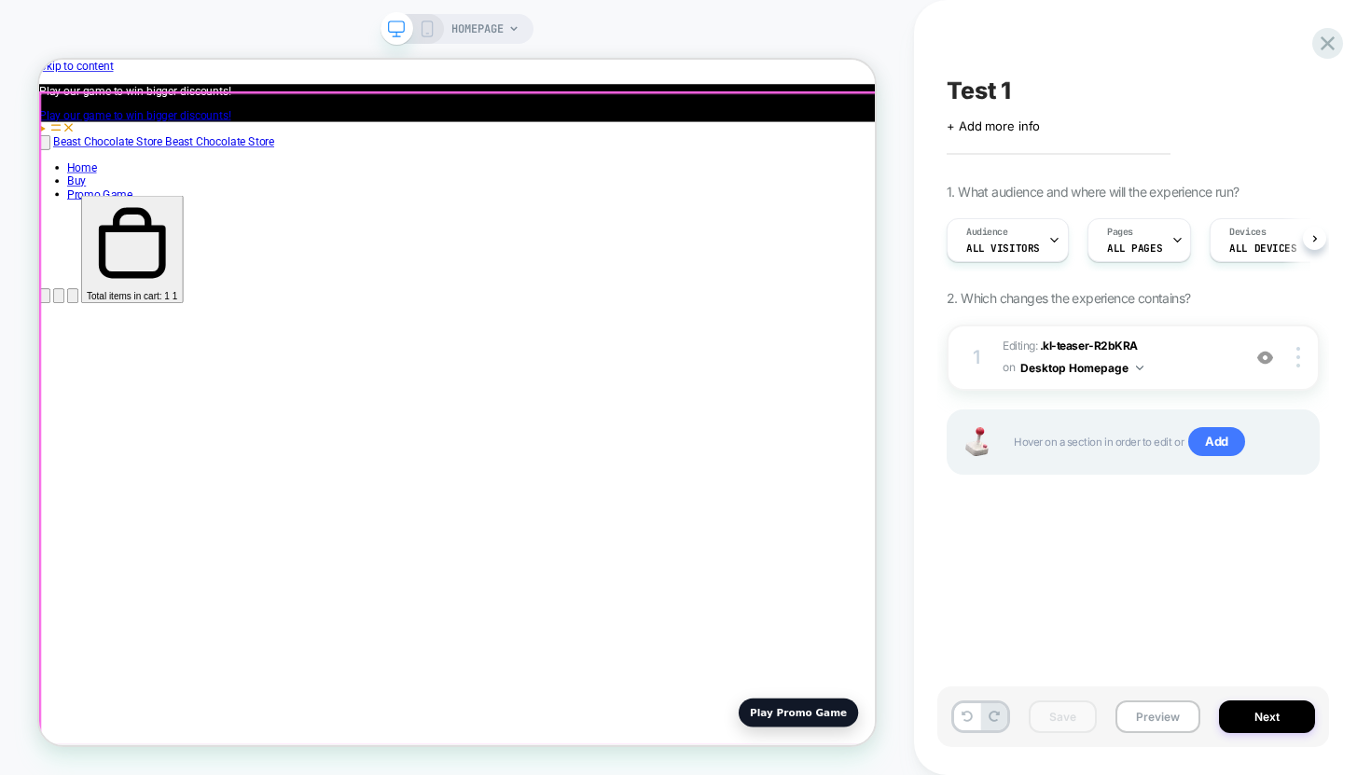
scroll to position [0, 1]
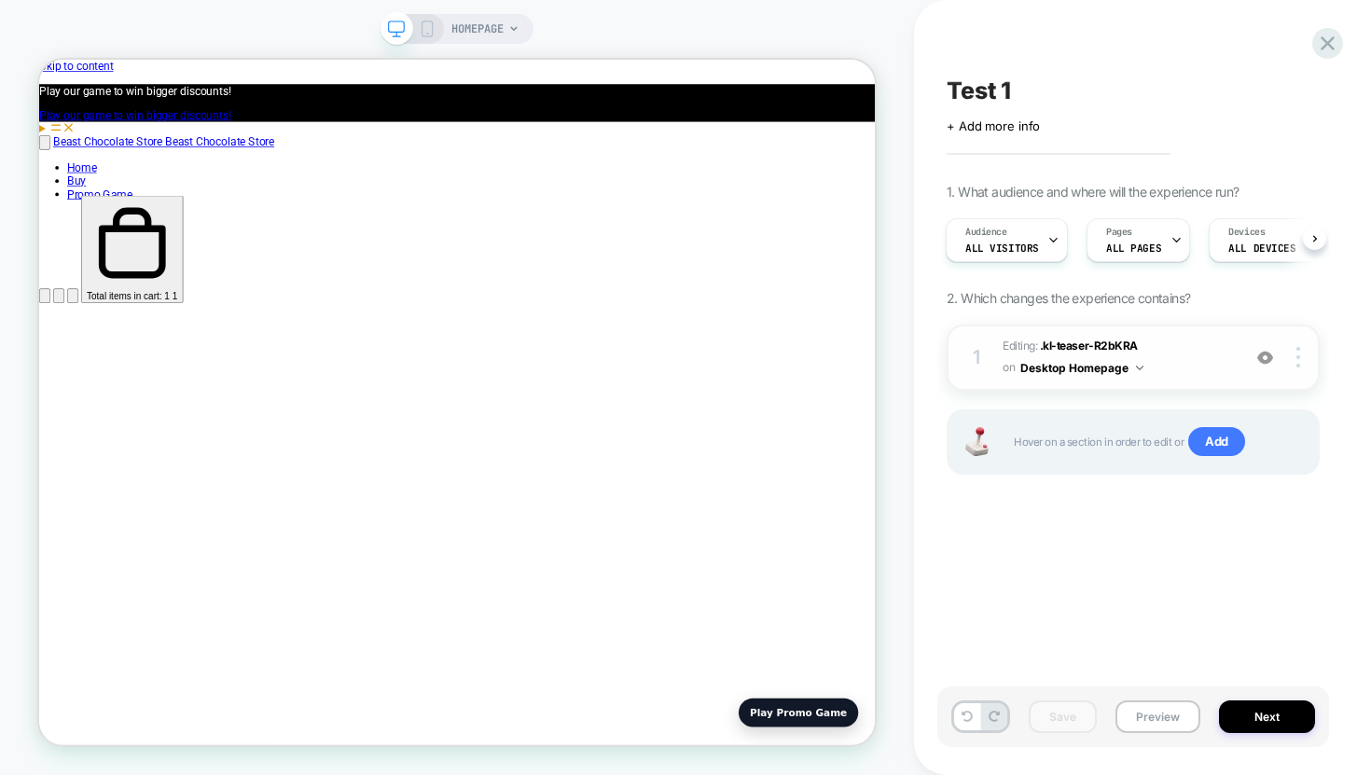
click at [1077, 369] on button "Desktop Homepage" at bounding box center [1082, 367] width 123 height 23
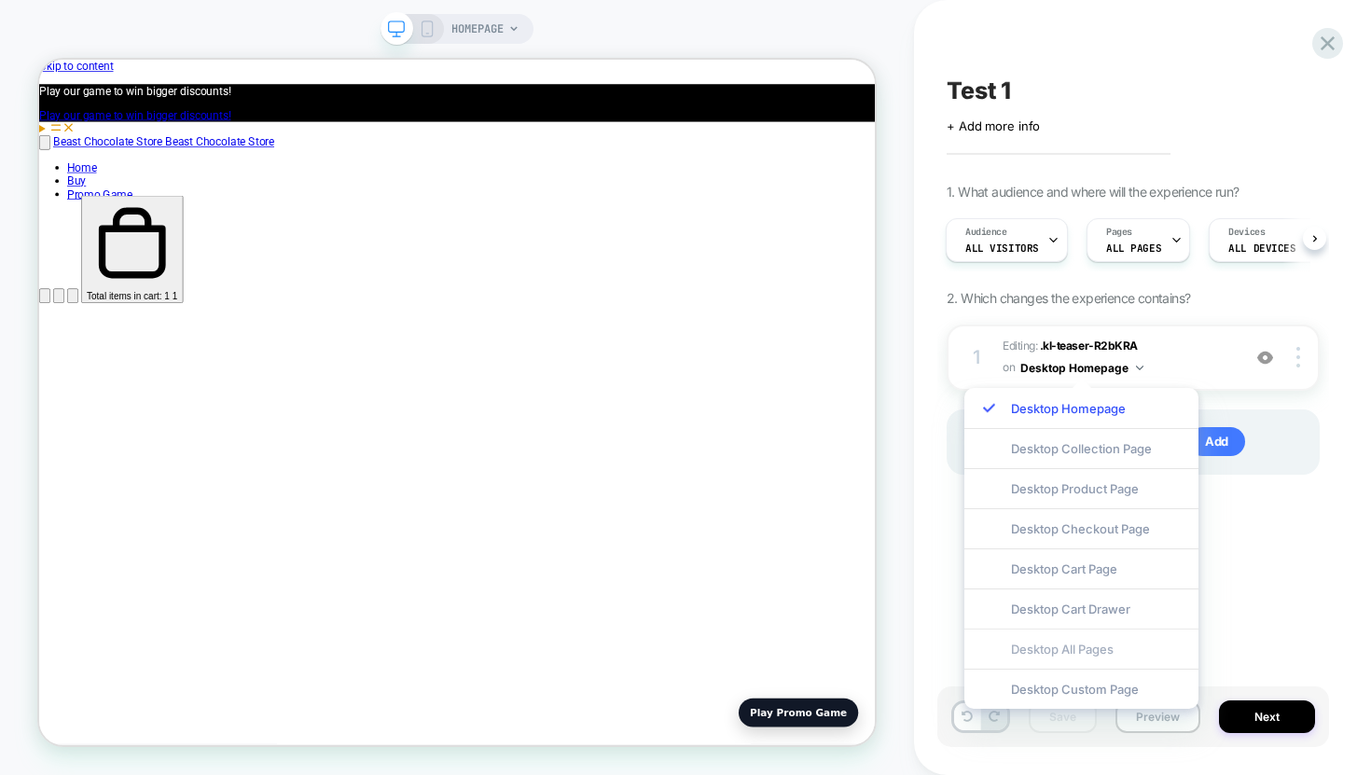
click at [1098, 654] on div "Desktop All Pages" at bounding box center [1082, 649] width 234 height 40
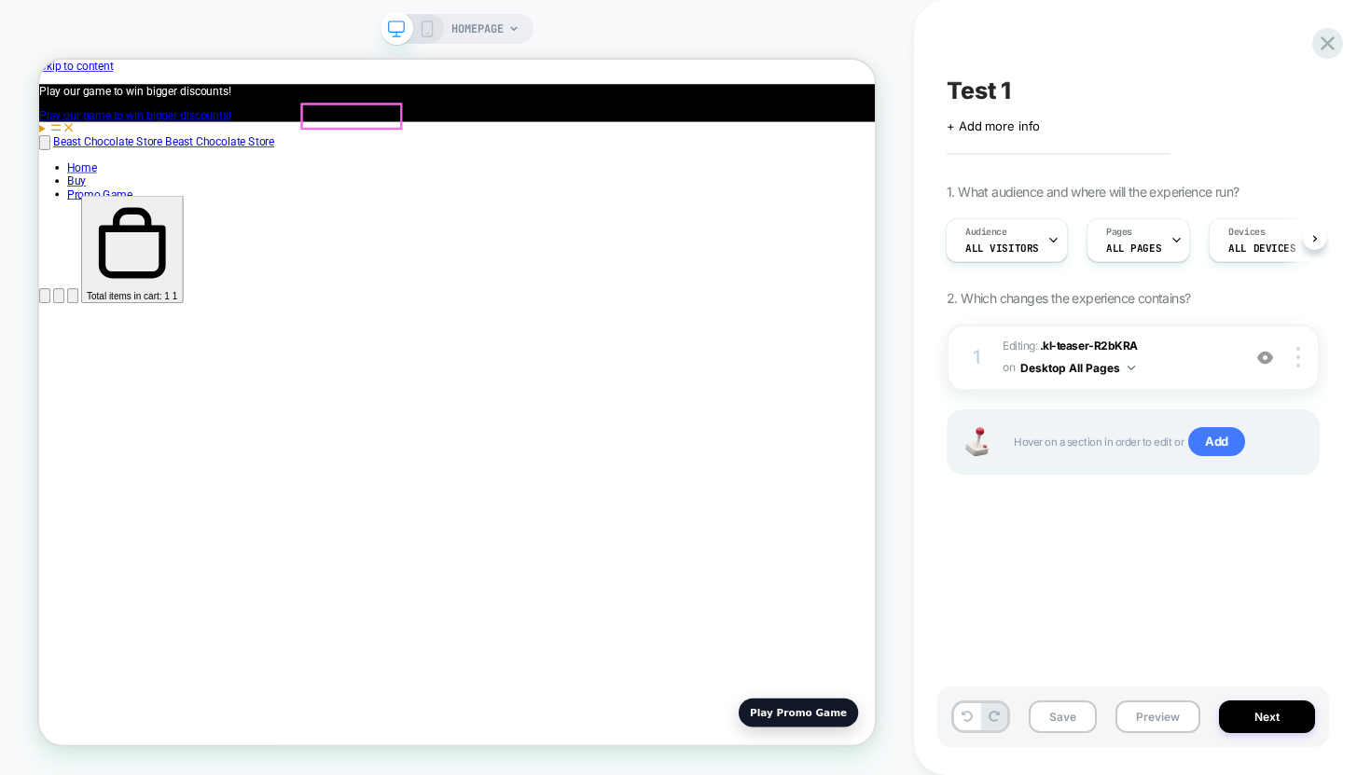
click at [163, 230] on span "Promo Game" at bounding box center [119, 239] width 87 height 18
click at [423, 31] on icon at bounding box center [427, 29] width 17 height 17
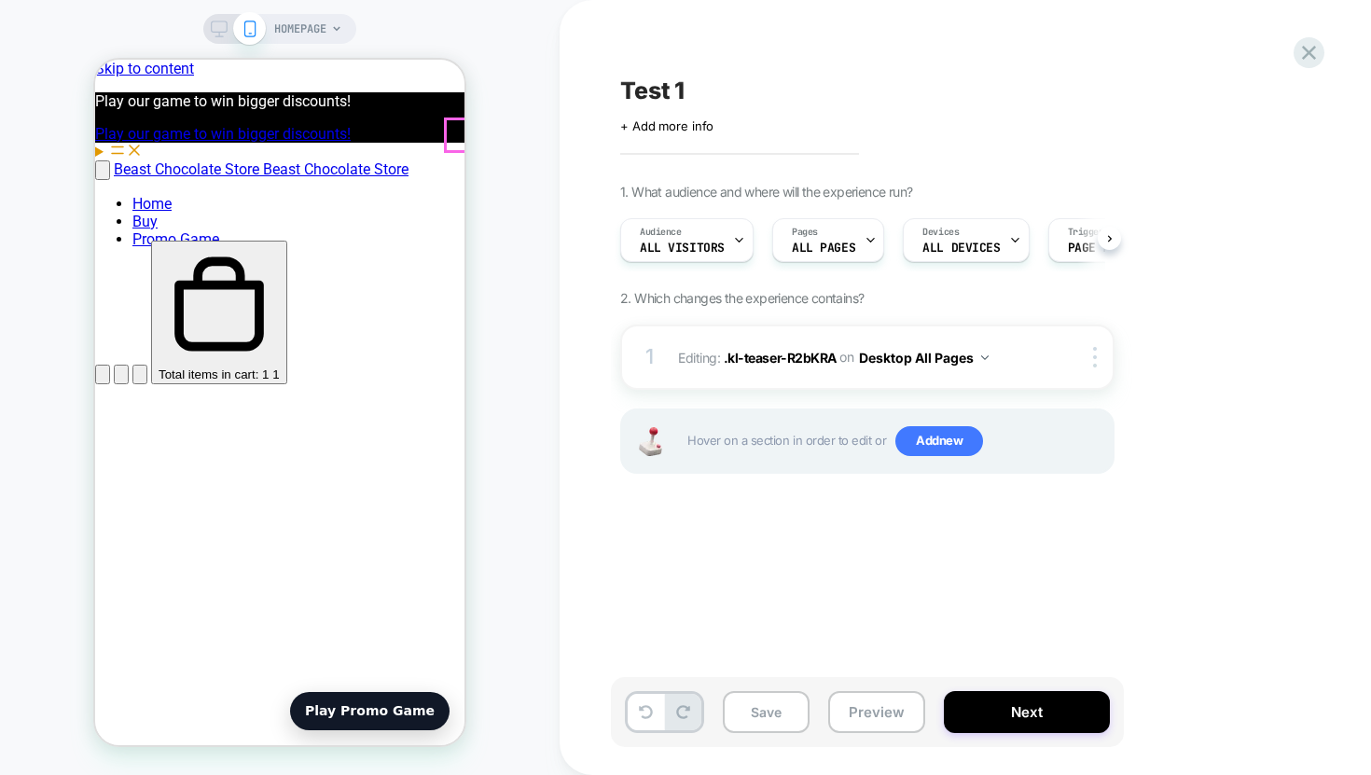
click at [217, 34] on icon at bounding box center [219, 29] width 17 height 17
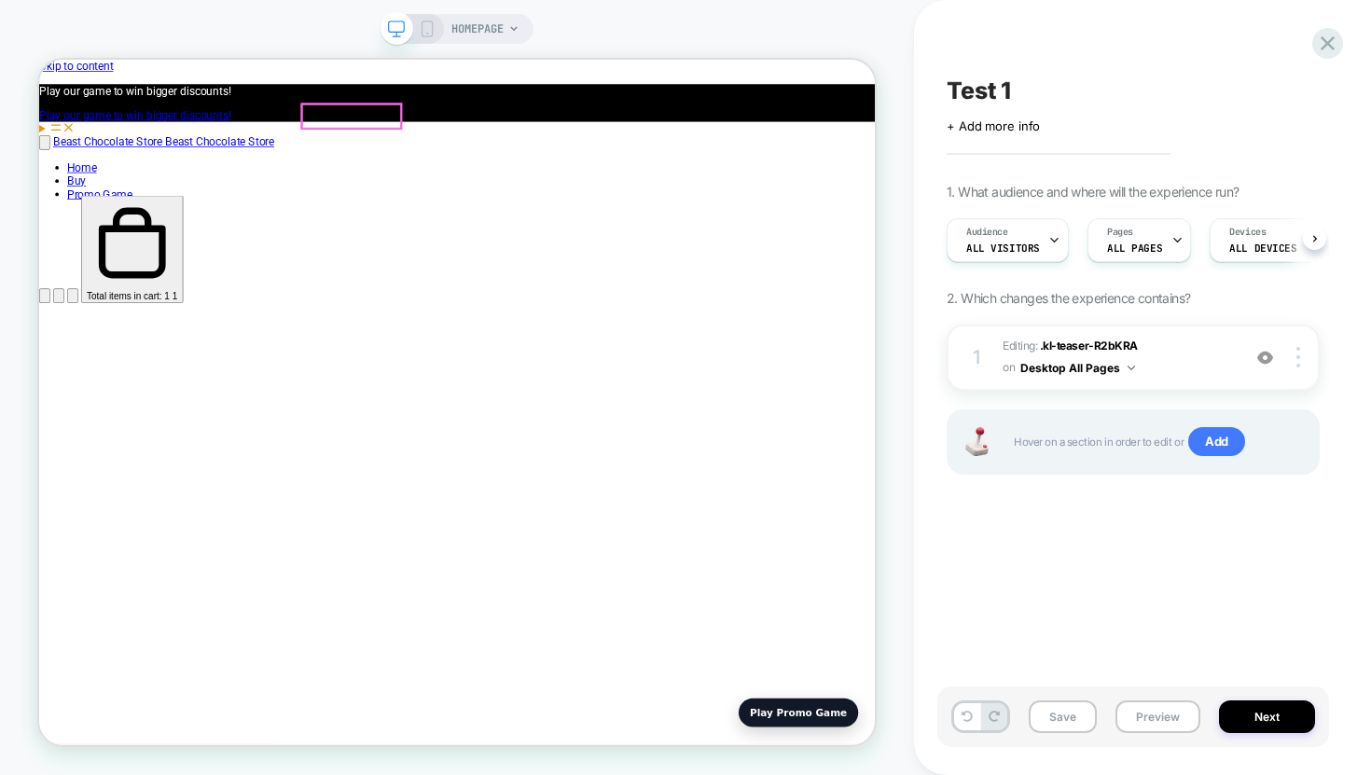
click at [465, 34] on span "HOMEPAGE" at bounding box center [478, 29] width 52 height 30
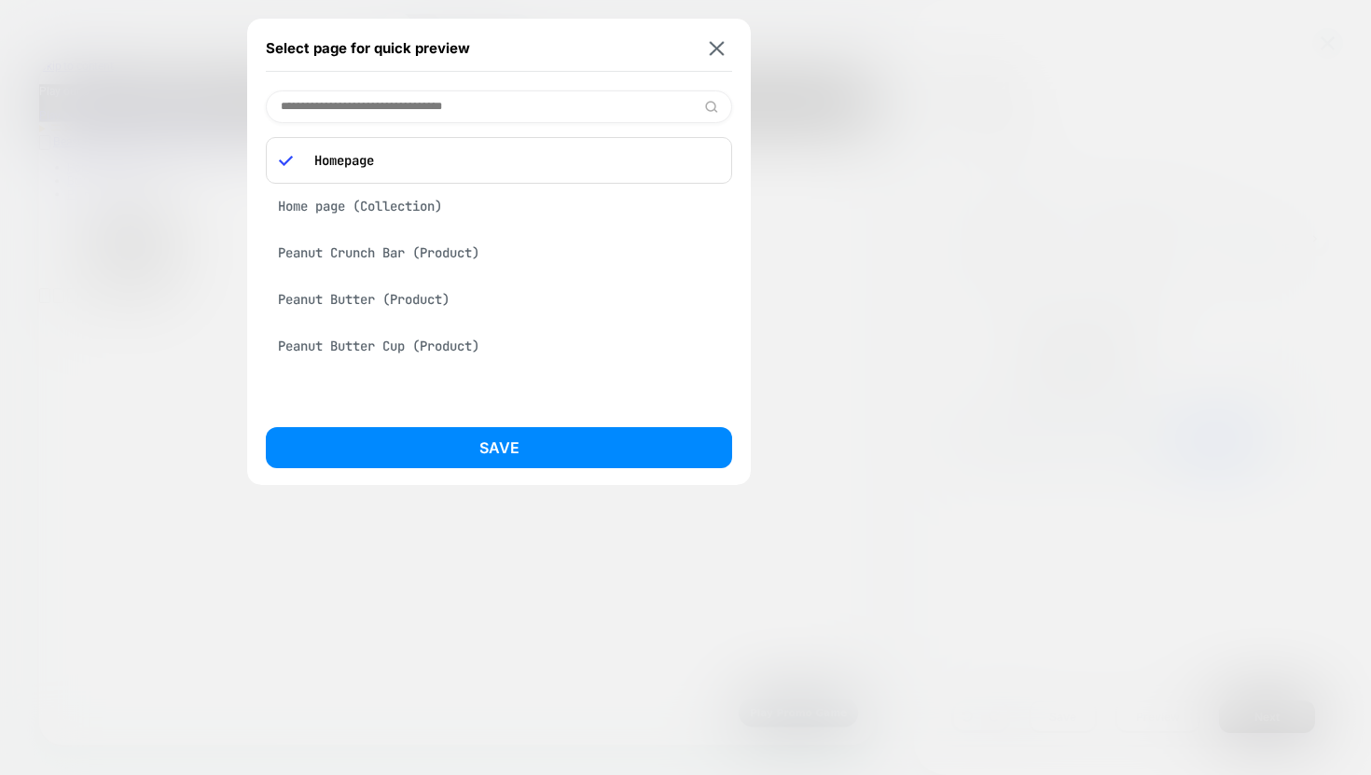
click at [336, 222] on div "Home page (Collection)" at bounding box center [499, 205] width 466 height 35
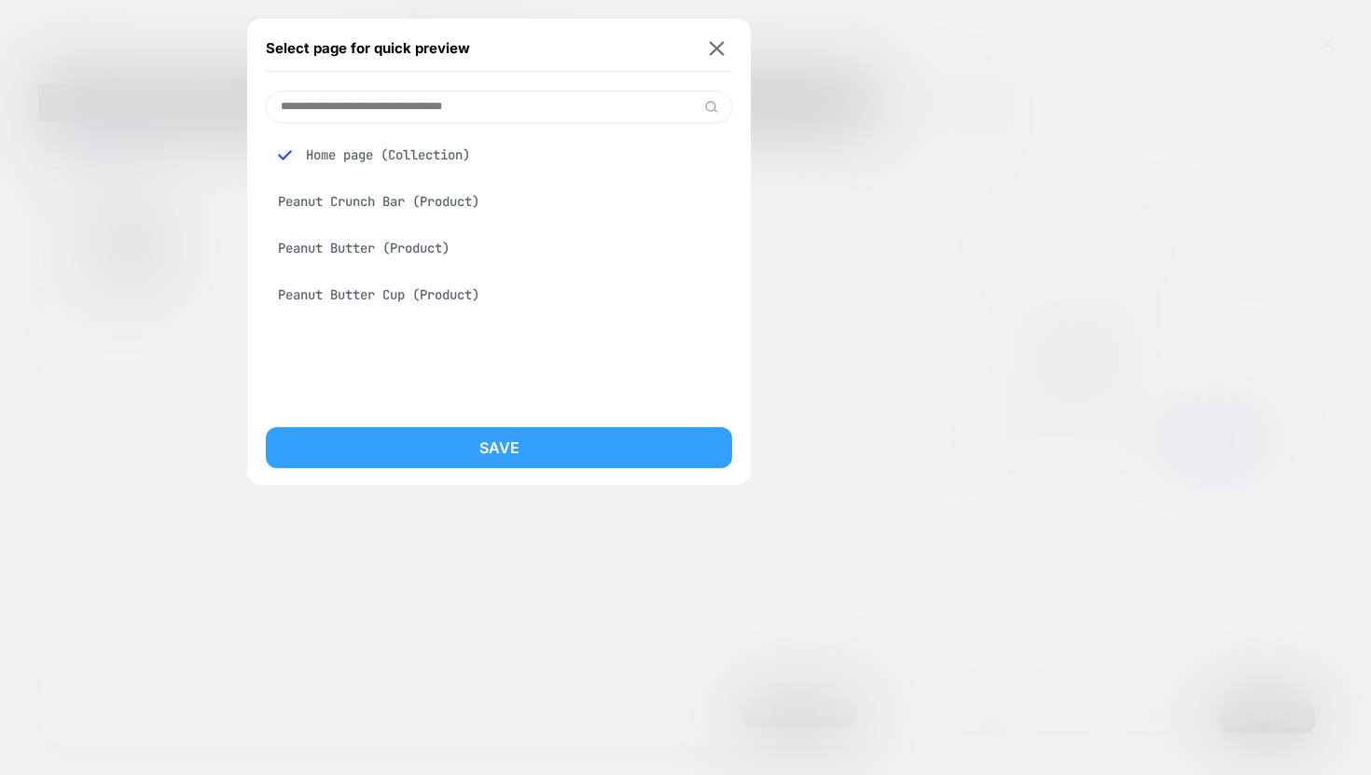
click at [377, 446] on button "Save" at bounding box center [499, 447] width 466 height 41
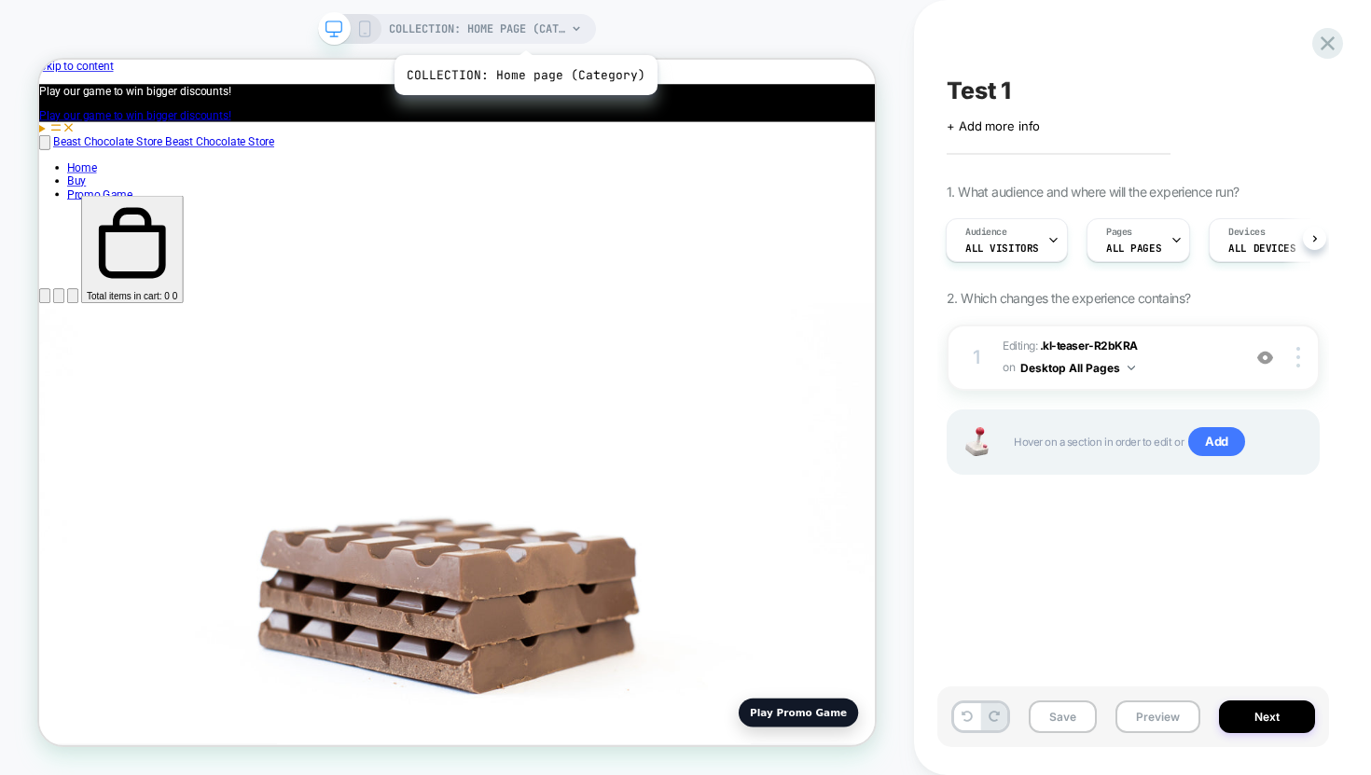
click at [523, 32] on span "COLLECTION: Home page (Category)" at bounding box center [477, 29] width 177 height 30
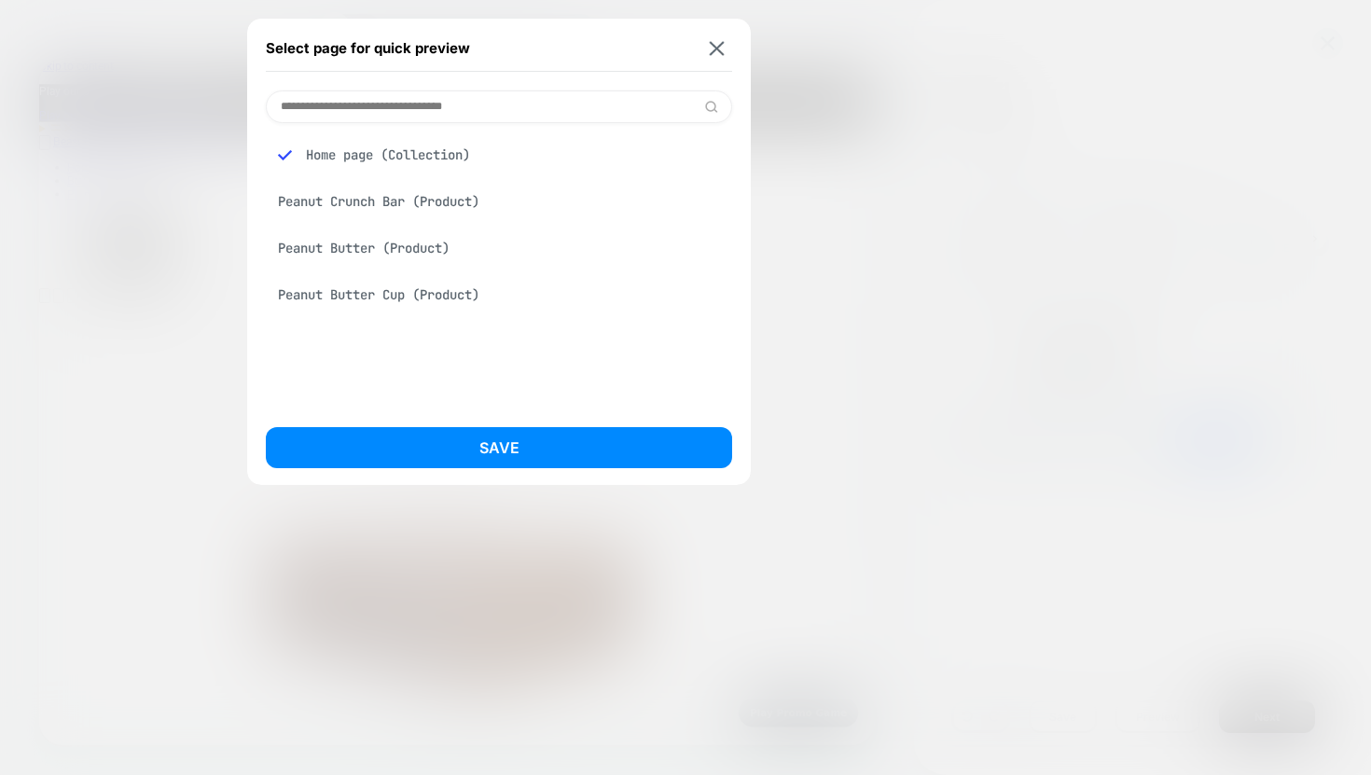
click at [401, 108] on input at bounding box center [499, 106] width 466 height 33
type input "*"
type input "****"
click at [342, 194] on div "Homepage" at bounding box center [499, 201] width 466 height 35
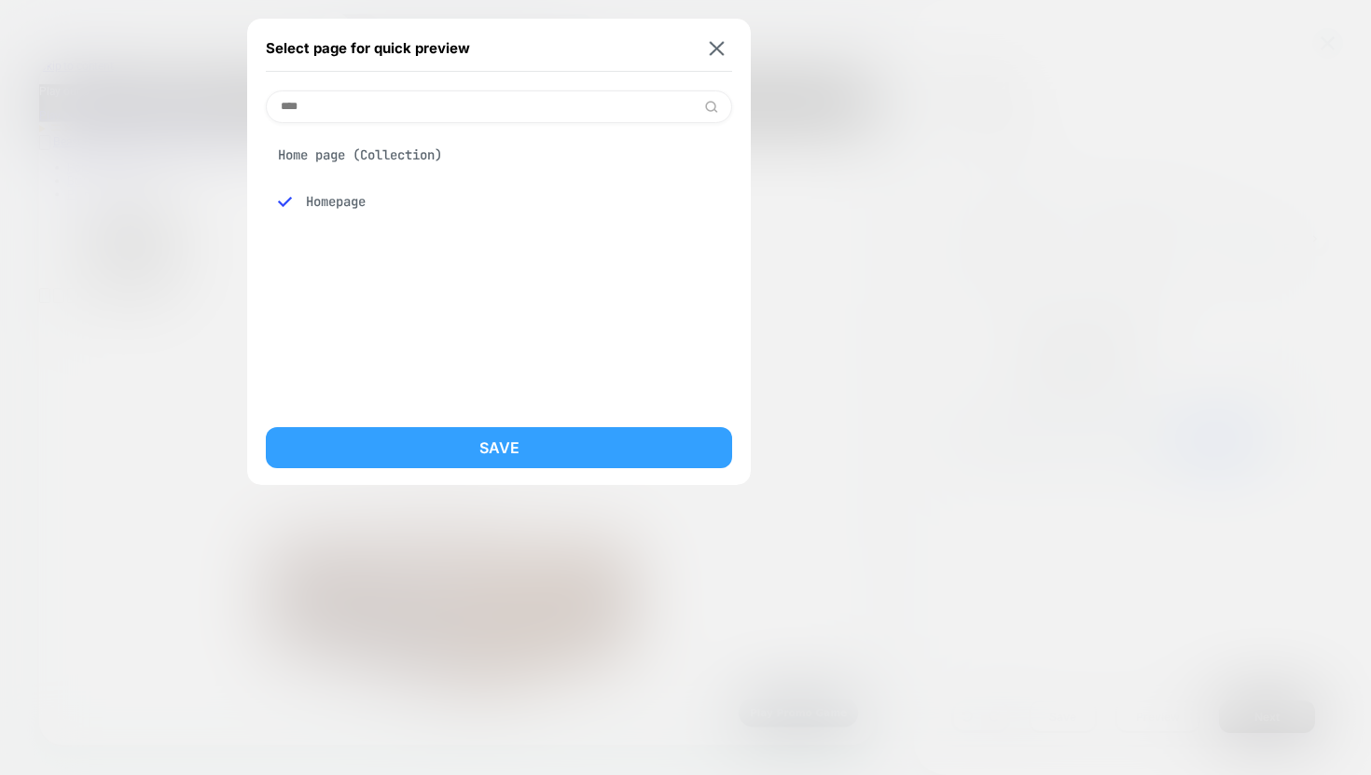
click at [425, 455] on button "Save" at bounding box center [499, 447] width 466 height 41
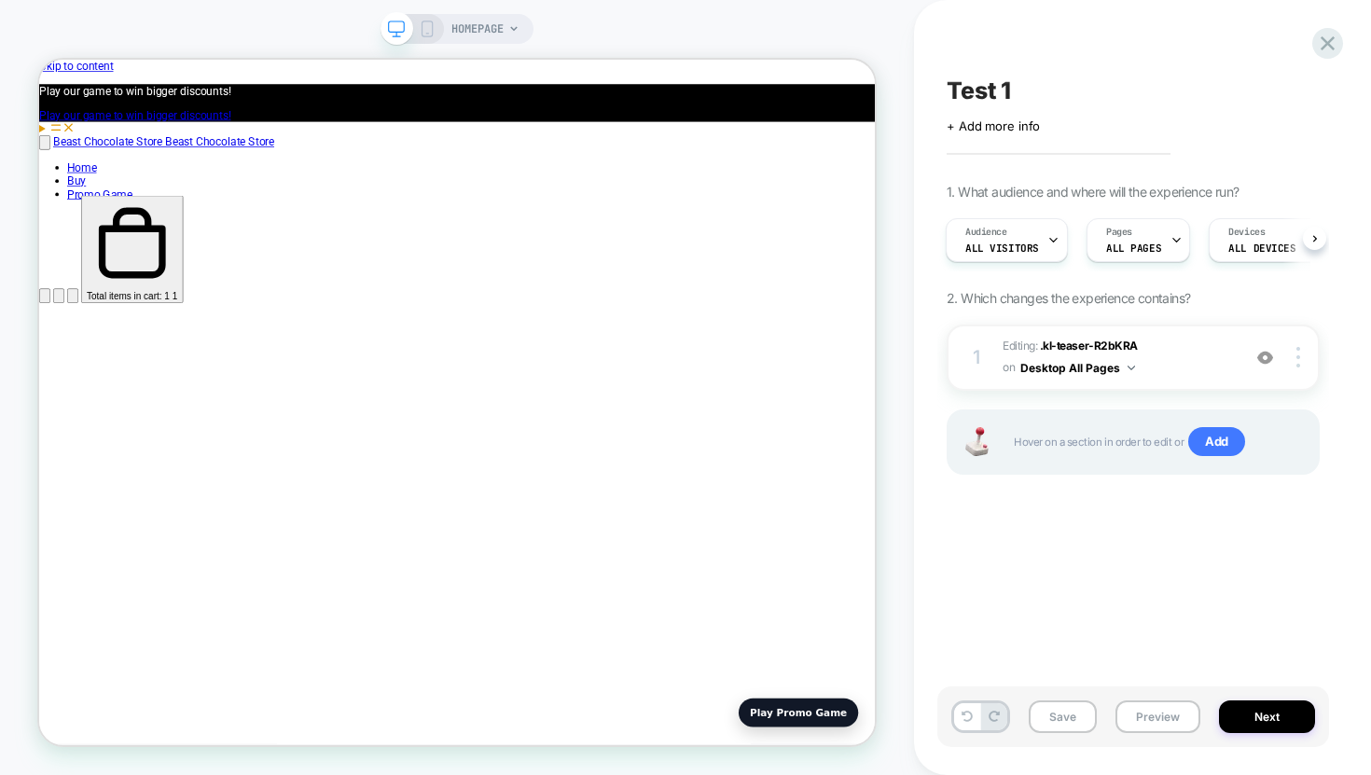
scroll to position [0, 2]
click at [1243, 714] on button "Next" at bounding box center [1267, 717] width 96 height 33
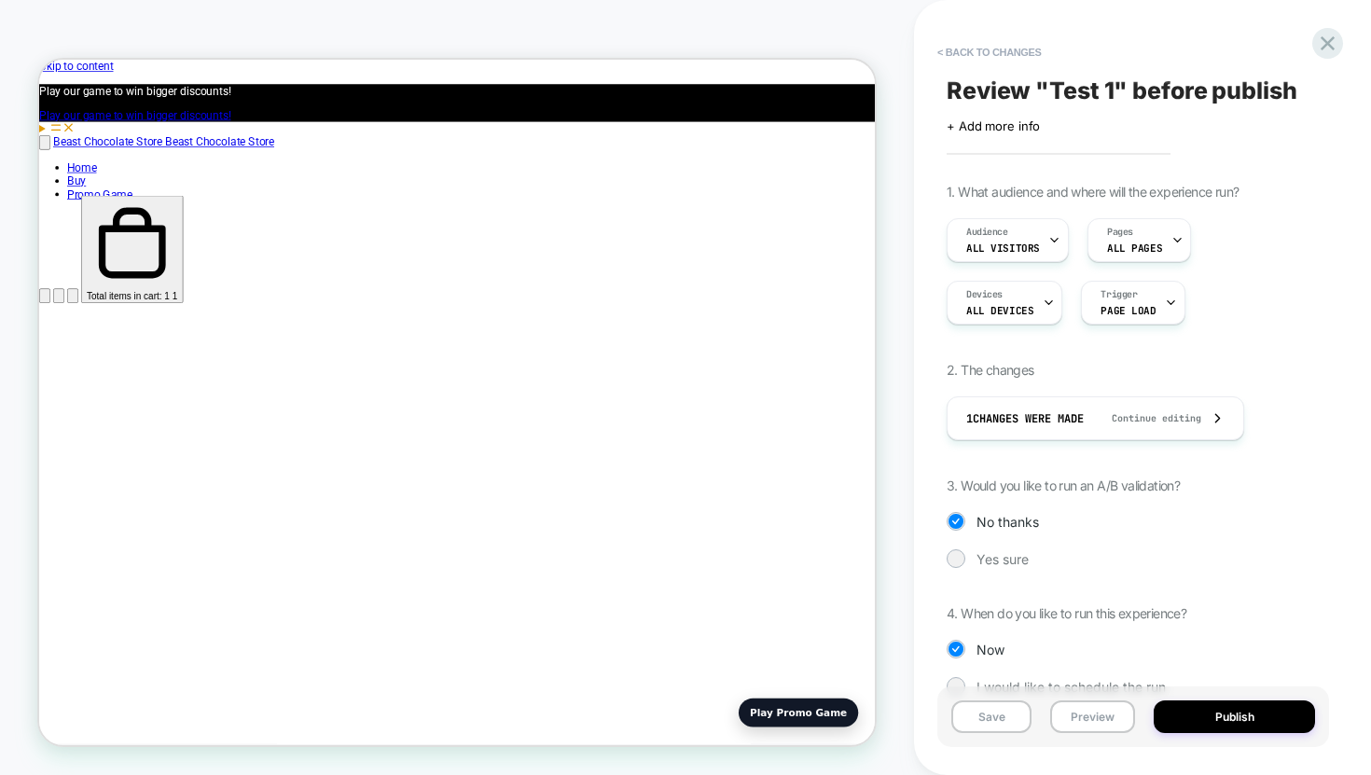
scroll to position [41, 0]
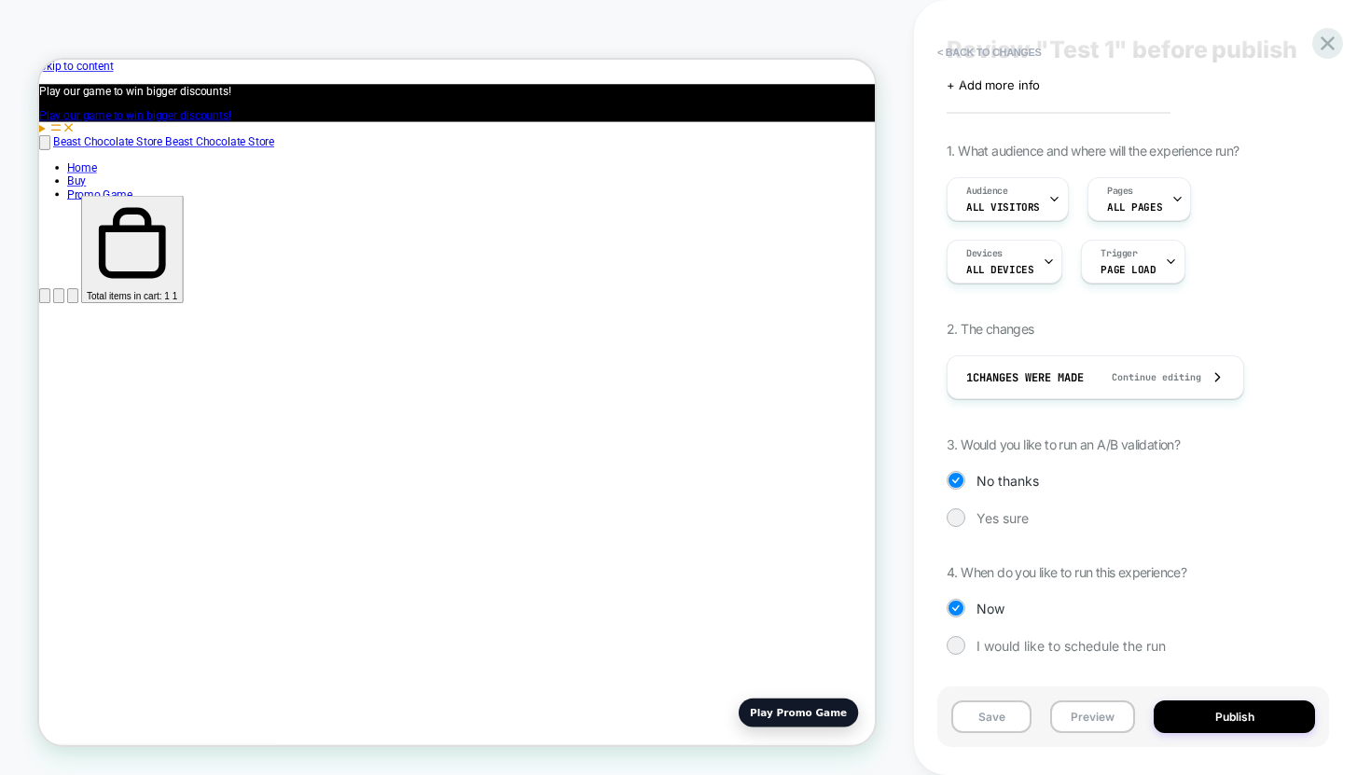
drag, startPoint x: 1098, startPoint y: 442, endPoint x: 1151, endPoint y: 442, distance: 53.2
click at [1151, 442] on span "3. Would you like to run an A/B validation?" at bounding box center [1063, 445] width 233 height 16
drag, startPoint x: 1176, startPoint y: 439, endPoint x: 1088, endPoint y: 441, distance: 88.6
click at [1088, 441] on span "3. Would you like to run an A/B validation?" at bounding box center [1063, 445] width 233 height 16
click at [953, 522] on div at bounding box center [956, 517] width 14 height 14
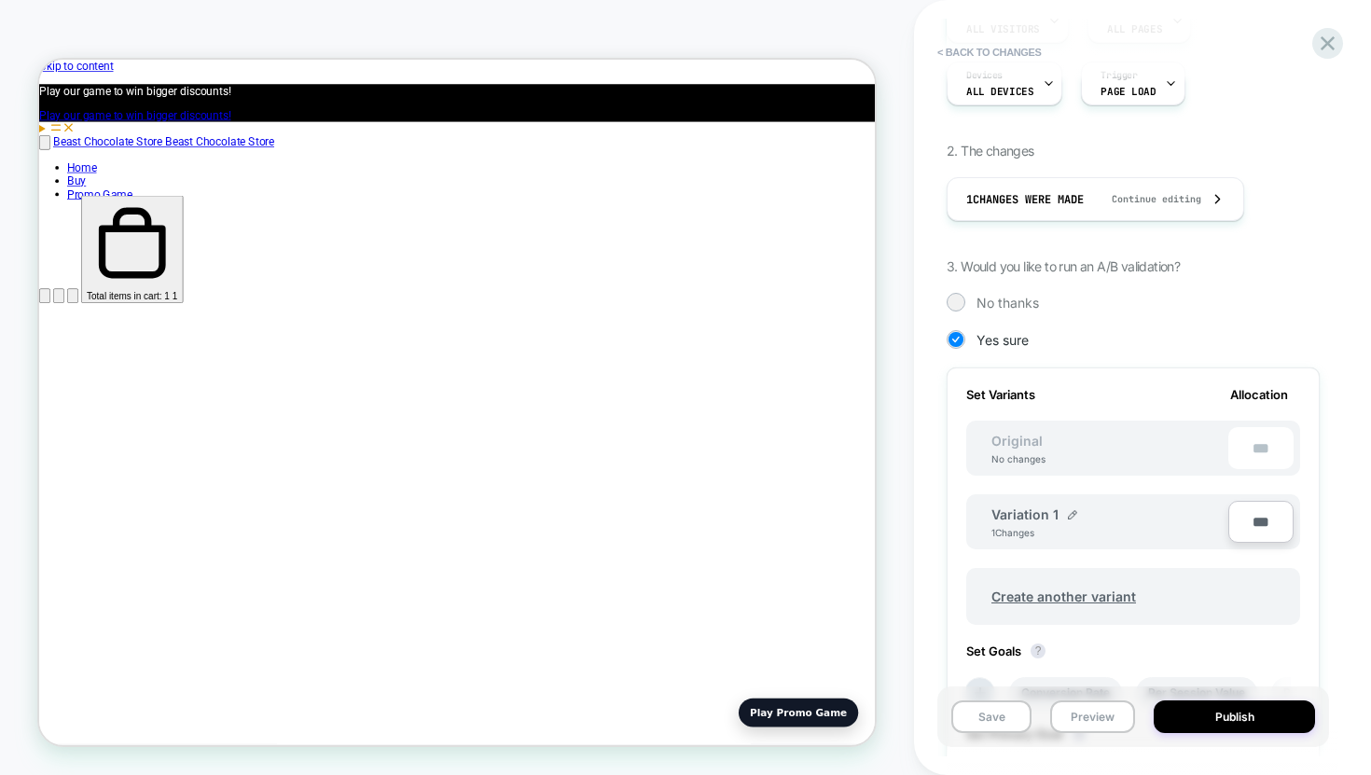
scroll to position [208, 0]
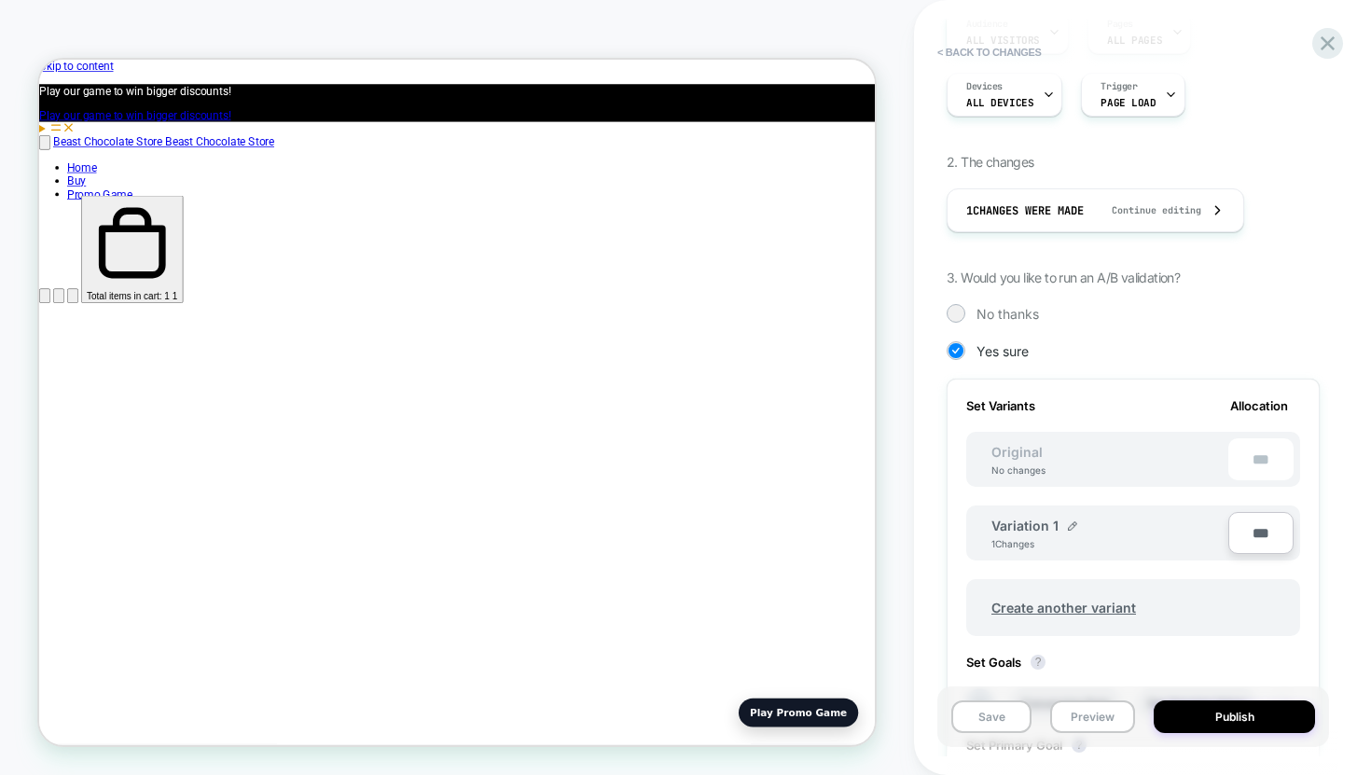
click at [957, 295] on div "1. What audience and where will the experience run? Audience All Visitors Pages…" at bounding box center [1133, 500] width 373 height 1049
click at [957, 313] on div at bounding box center [956, 313] width 14 height 14
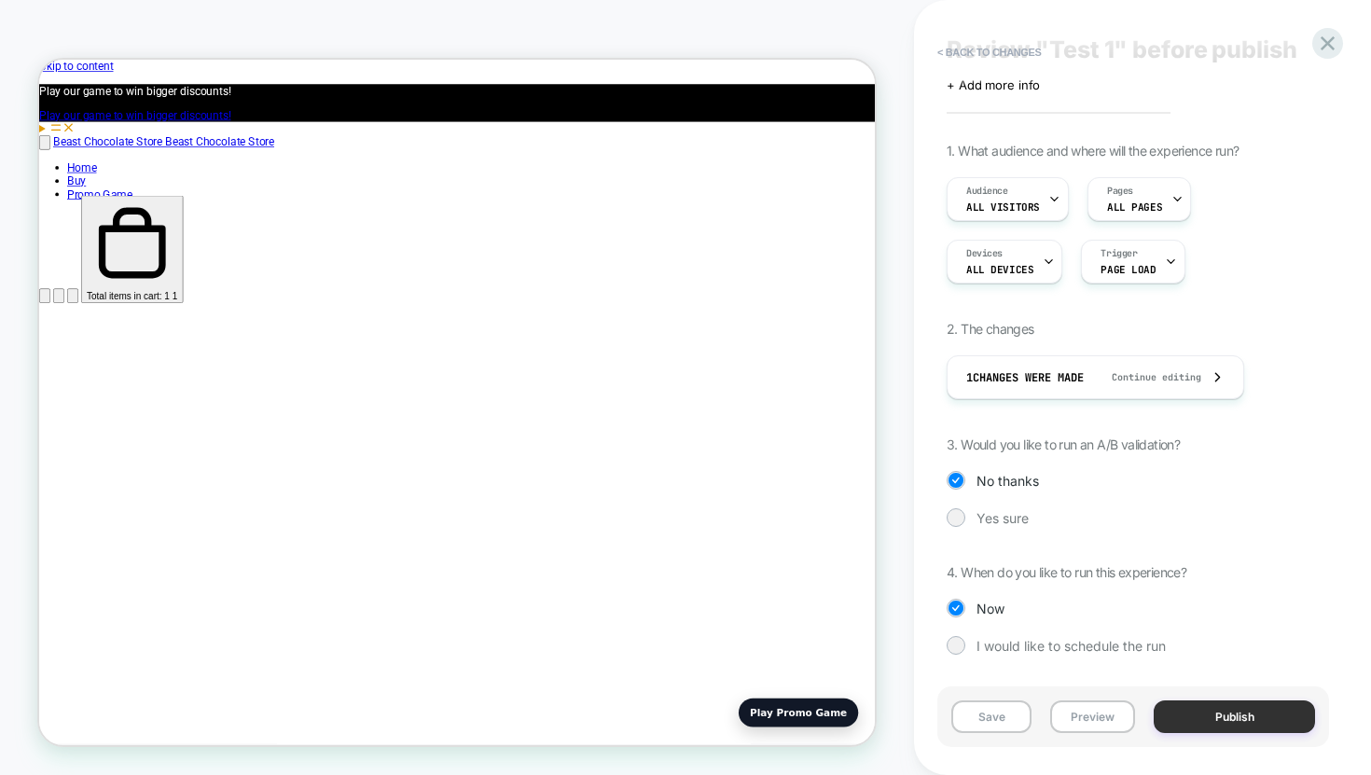
click at [1201, 715] on button "Publish" at bounding box center [1234, 717] width 161 height 33
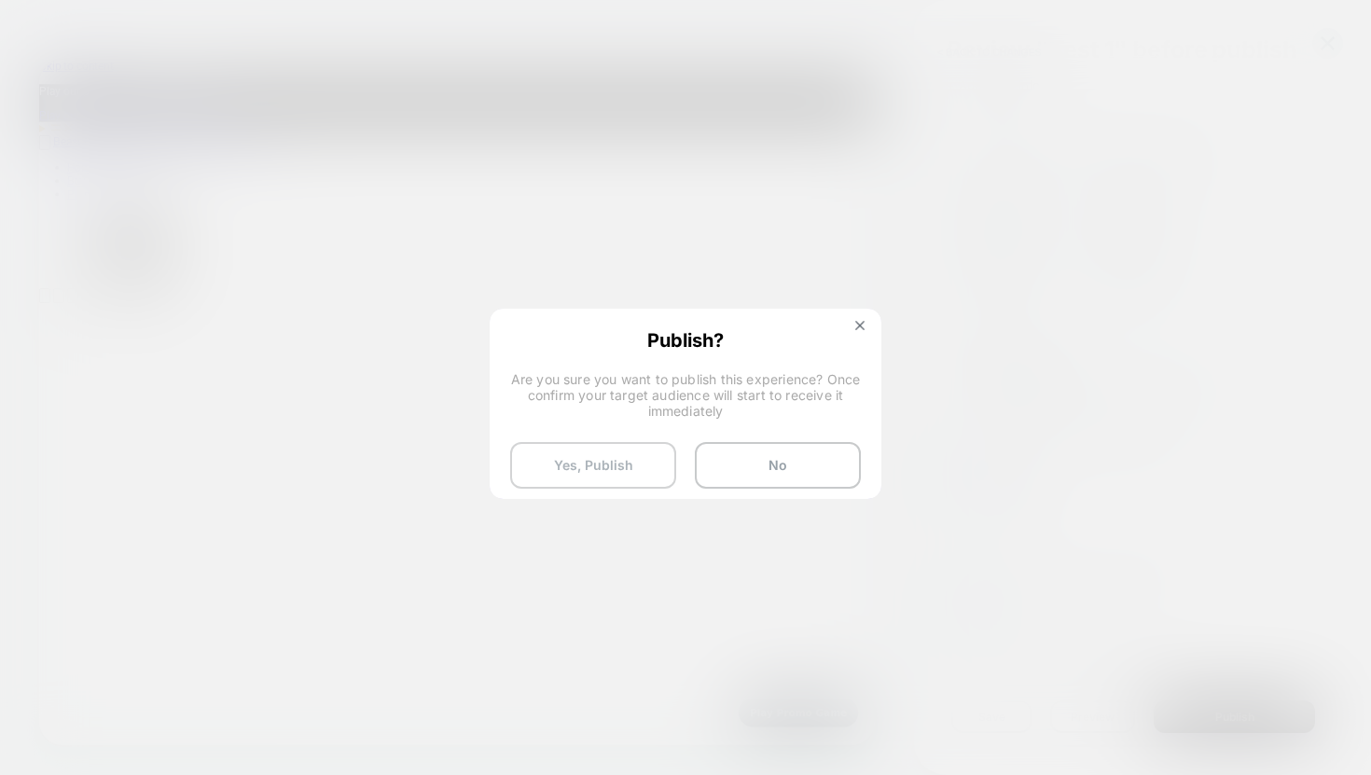
click at [567, 459] on button "Yes, Publish" at bounding box center [593, 465] width 166 height 47
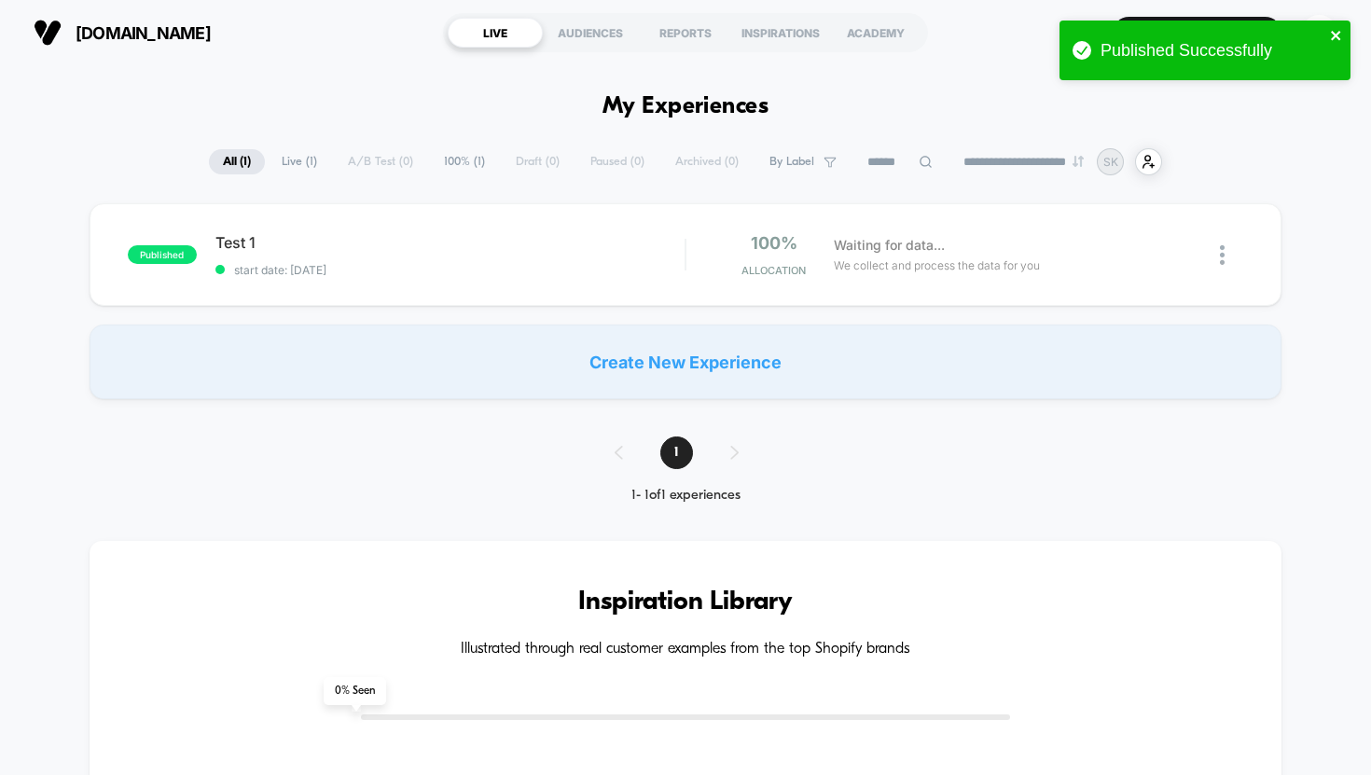
click at [1336, 36] on icon "close" at bounding box center [1335, 35] width 9 height 9
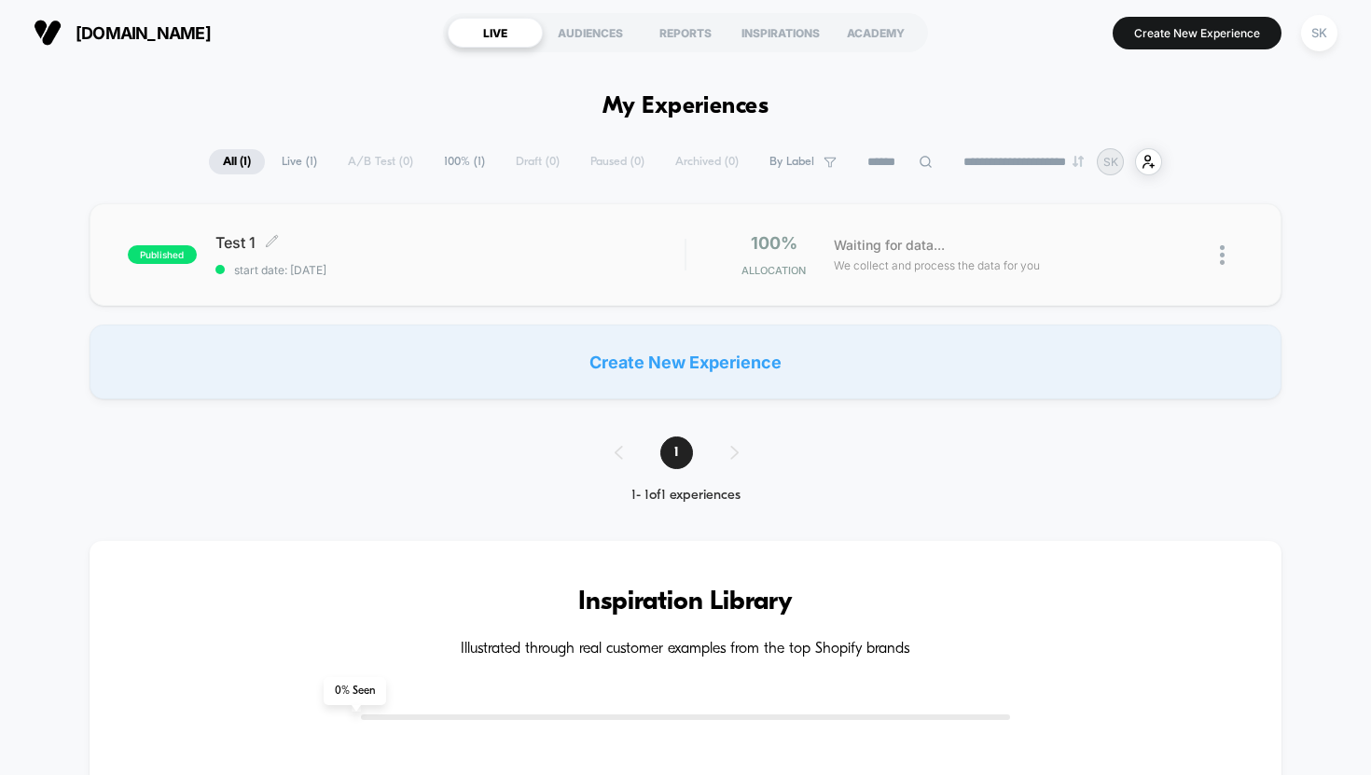
click at [492, 233] on span "Test 1 Click to edit experience details" at bounding box center [450, 242] width 470 height 19
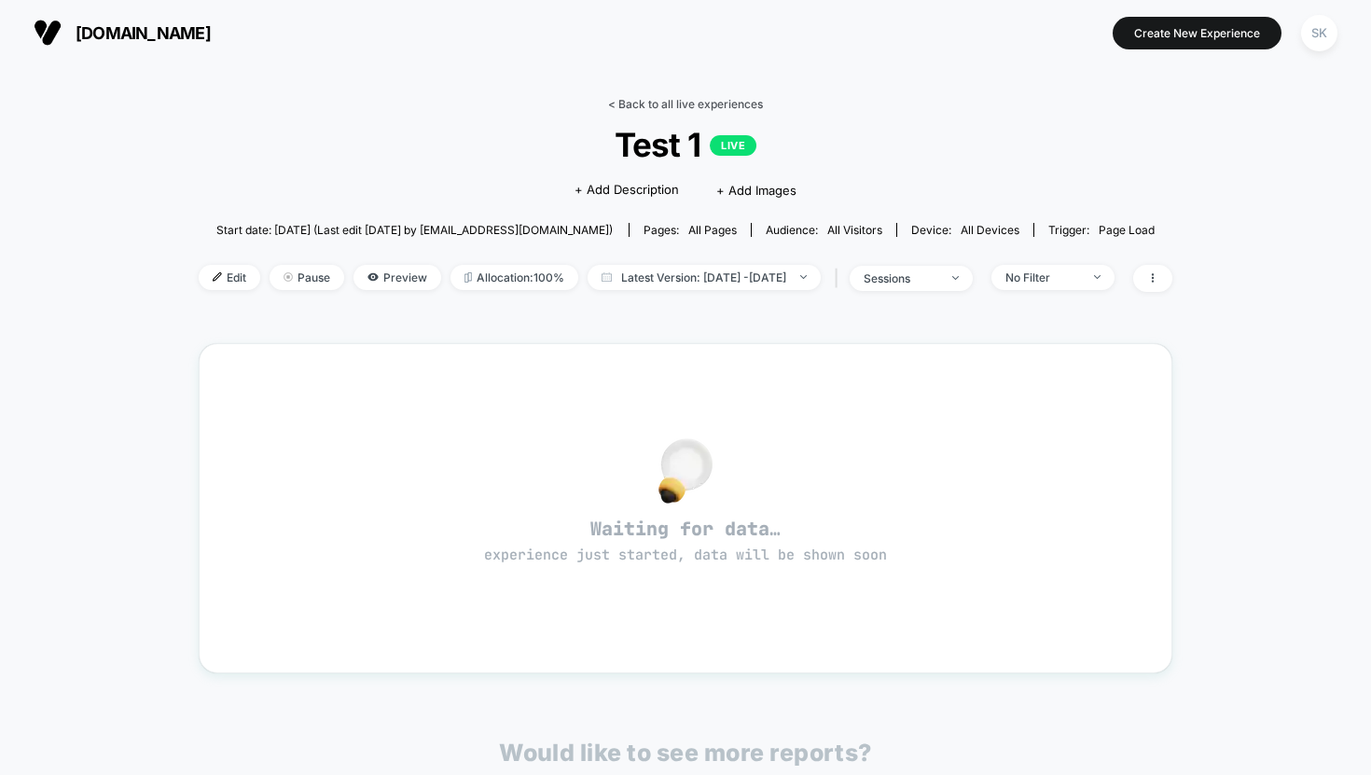
click at [627, 105] on link "< Back to all live experiences" at bounding box center [685, 104] width 155 height 14
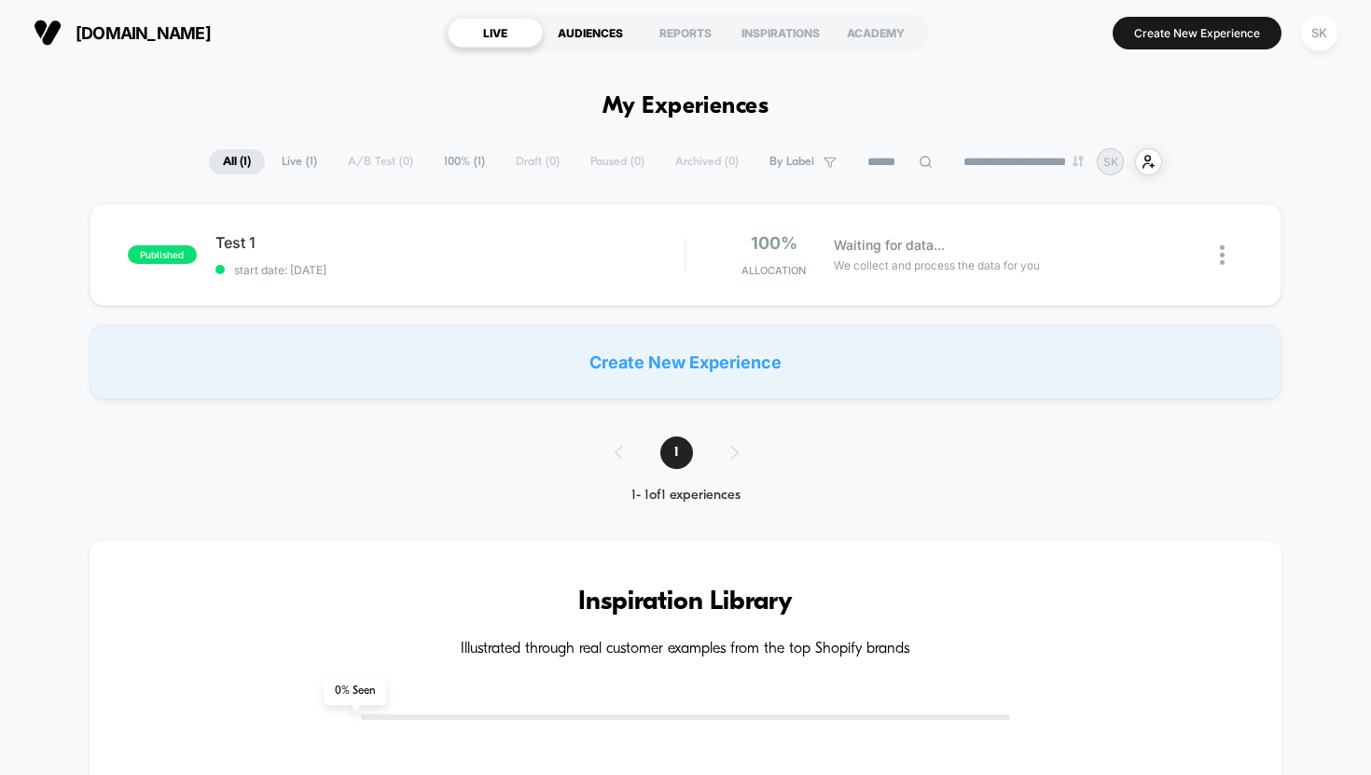
click at [607, 35] on div "AUDIENCES" at bounding box center [590, 33] width 95 height 30
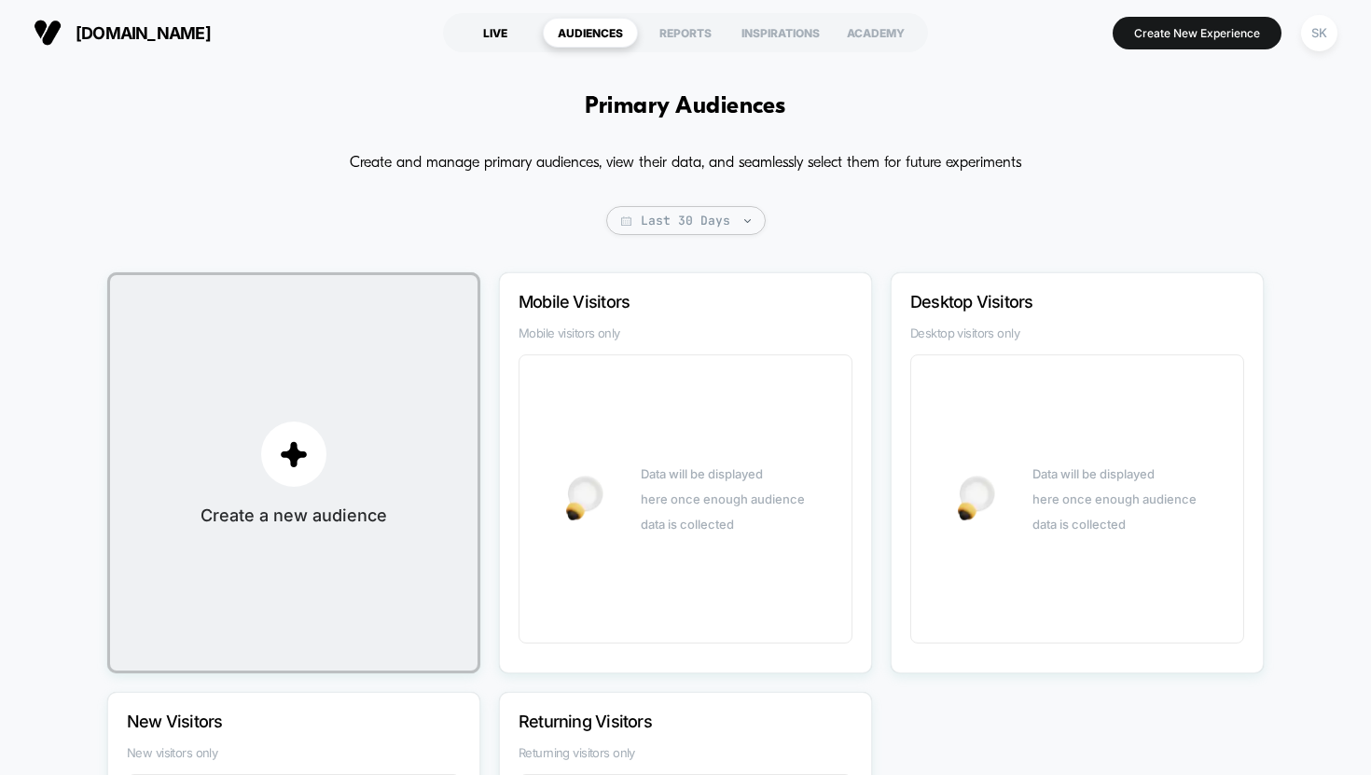
click at [507, 18] on div "LIVE" at bounding box center [495, 33] width 95 height 30
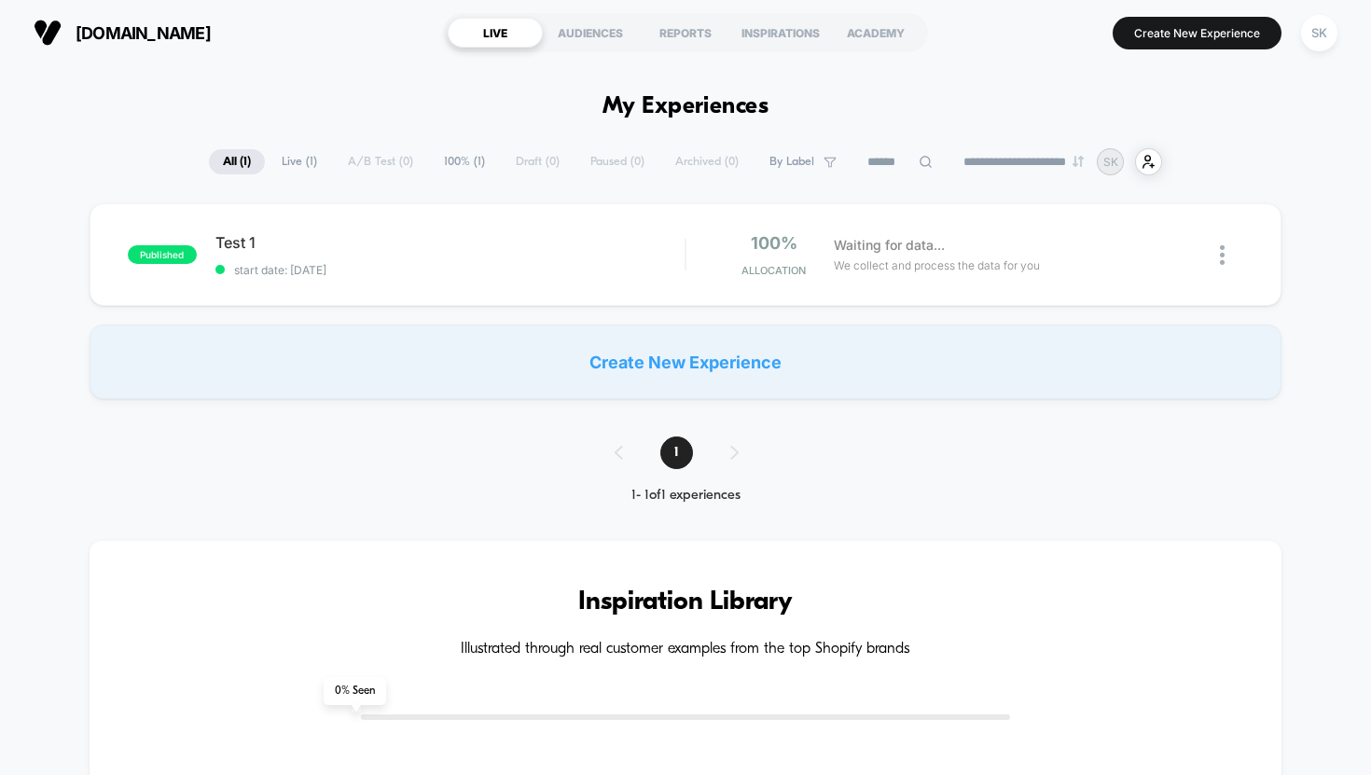
click at [286, 164] on span "Live ( 1 )" at bounding box center [299, 161] width 63 height 25
click at [459, 168] on span "100% ( 1 )" at bounding box center [465, 161] width 69 height 25
click at [229, 164] on span "All ( 1 )" at bounding box center [236, 161] width 57 height 25
click at [313, 253] on div "Test 1 Click to edit experience details Click to edit experience details start …" at bounding box center [450, 255] width 470 height 44
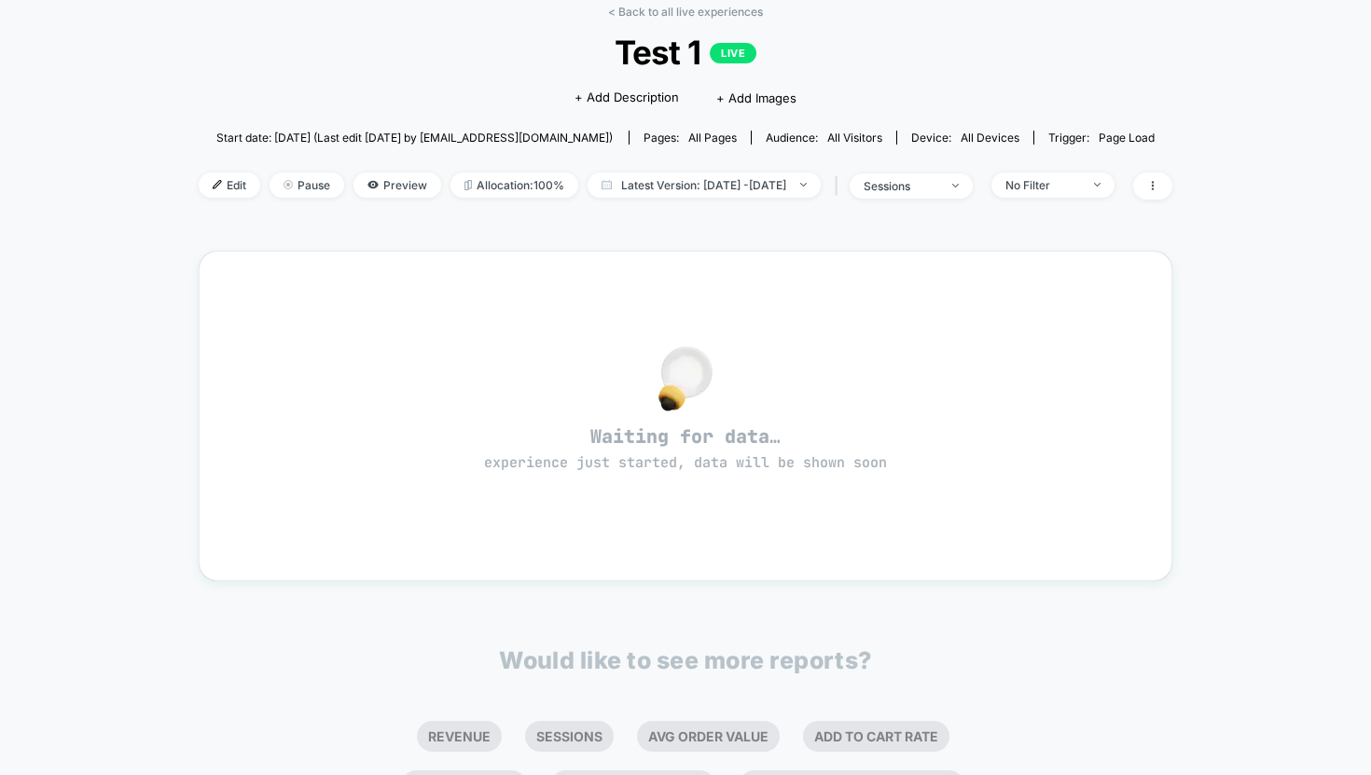
scroll to position [93, 0]
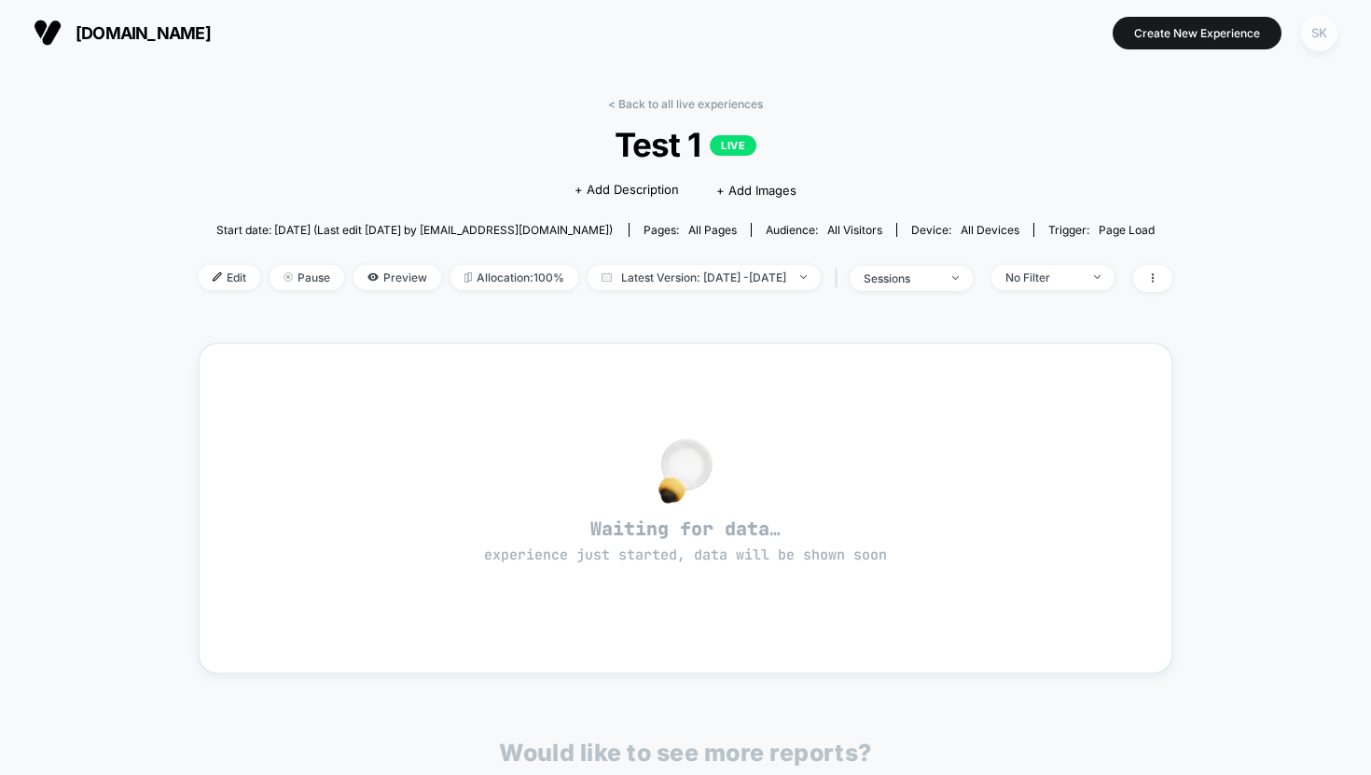
click at [1327, 46] on div "SK" at bounding box center [1319, 33] width 36 height 36
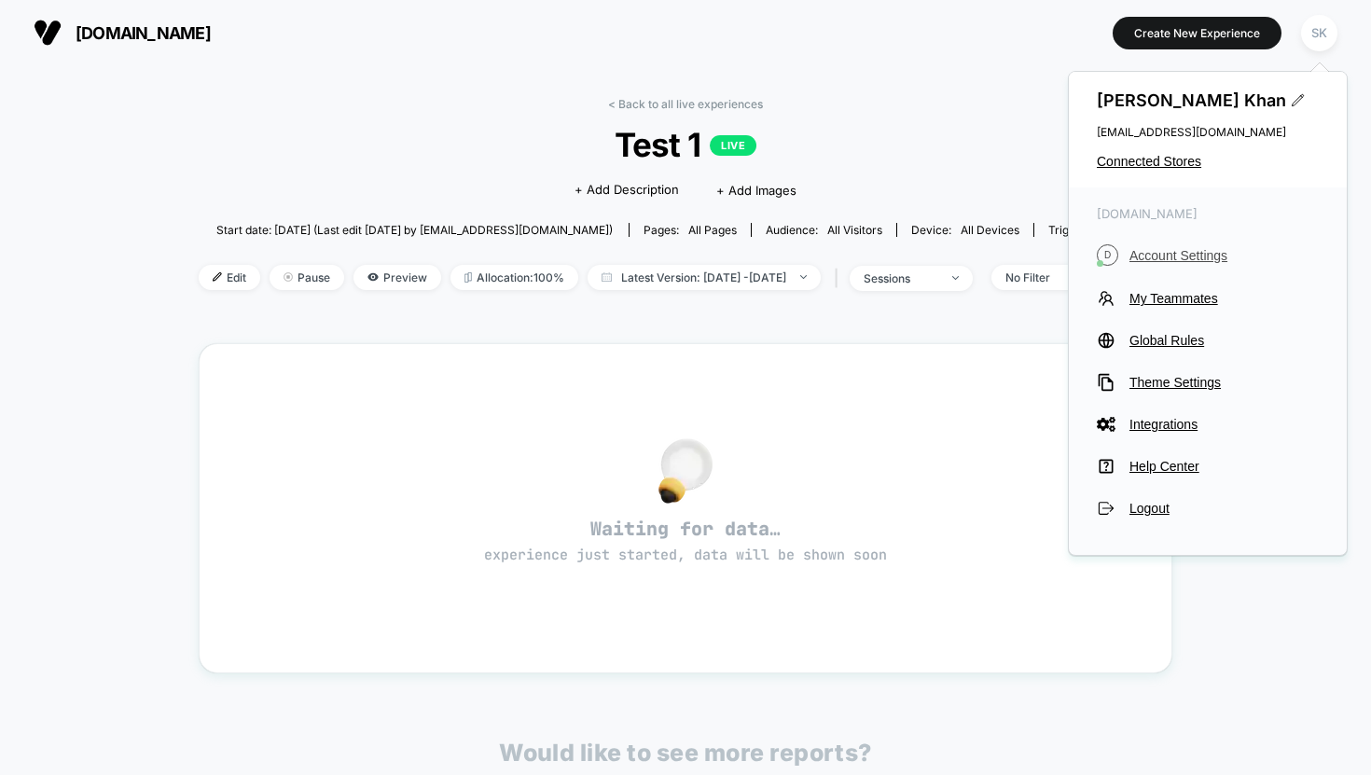
click at [1163, 251] on span "Account Settings" at bounding box center [1224, 255] width 189 height 15
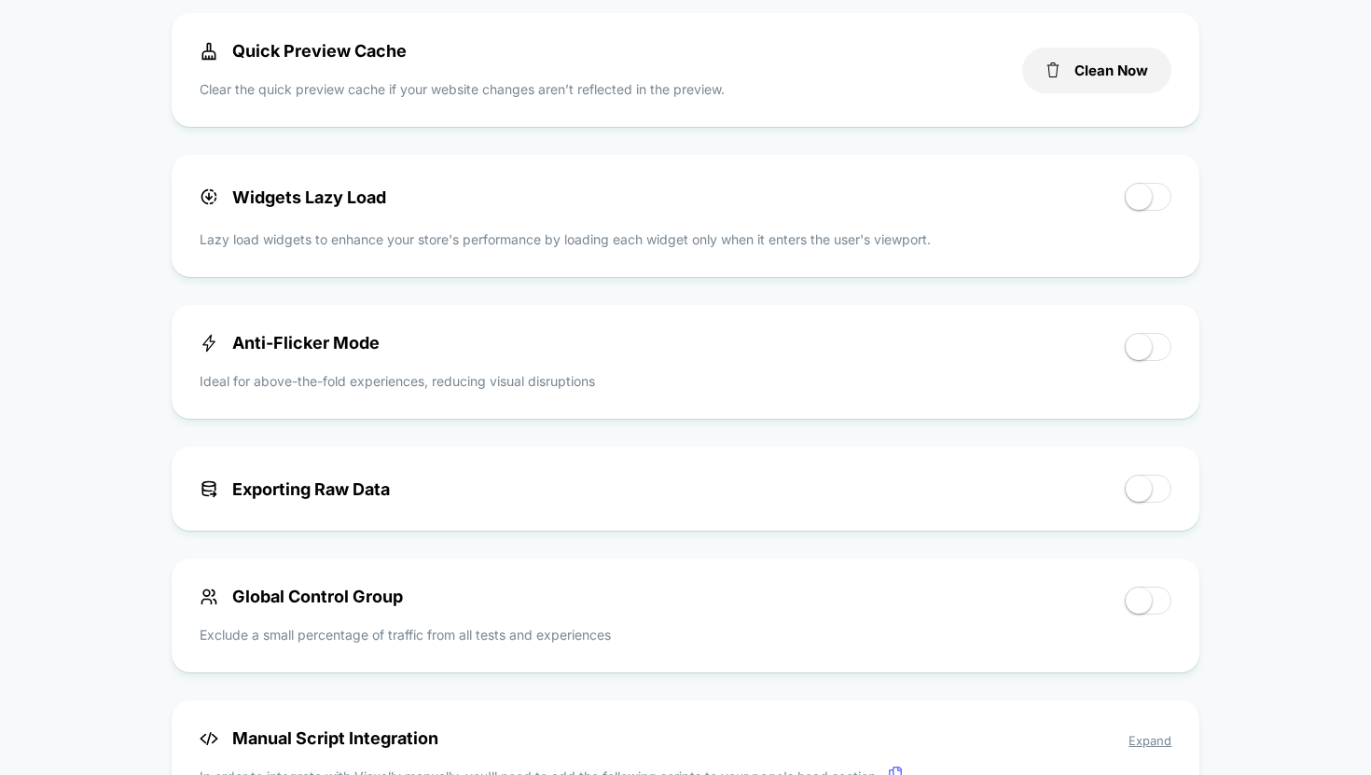
scroll to position [617, 0]
click at [1154, 342] on span at bounding box center [1148, 345] width 47 height 28
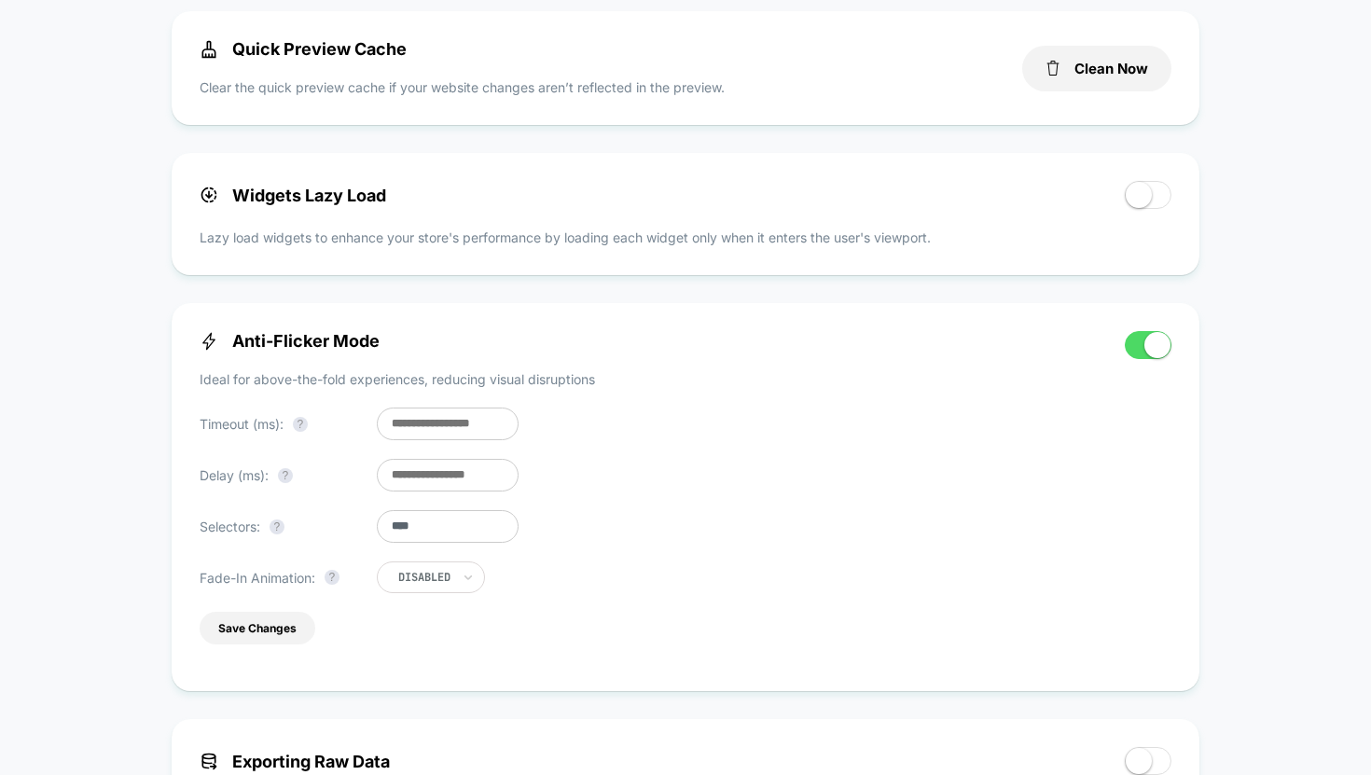
scroll to position [716, 0]
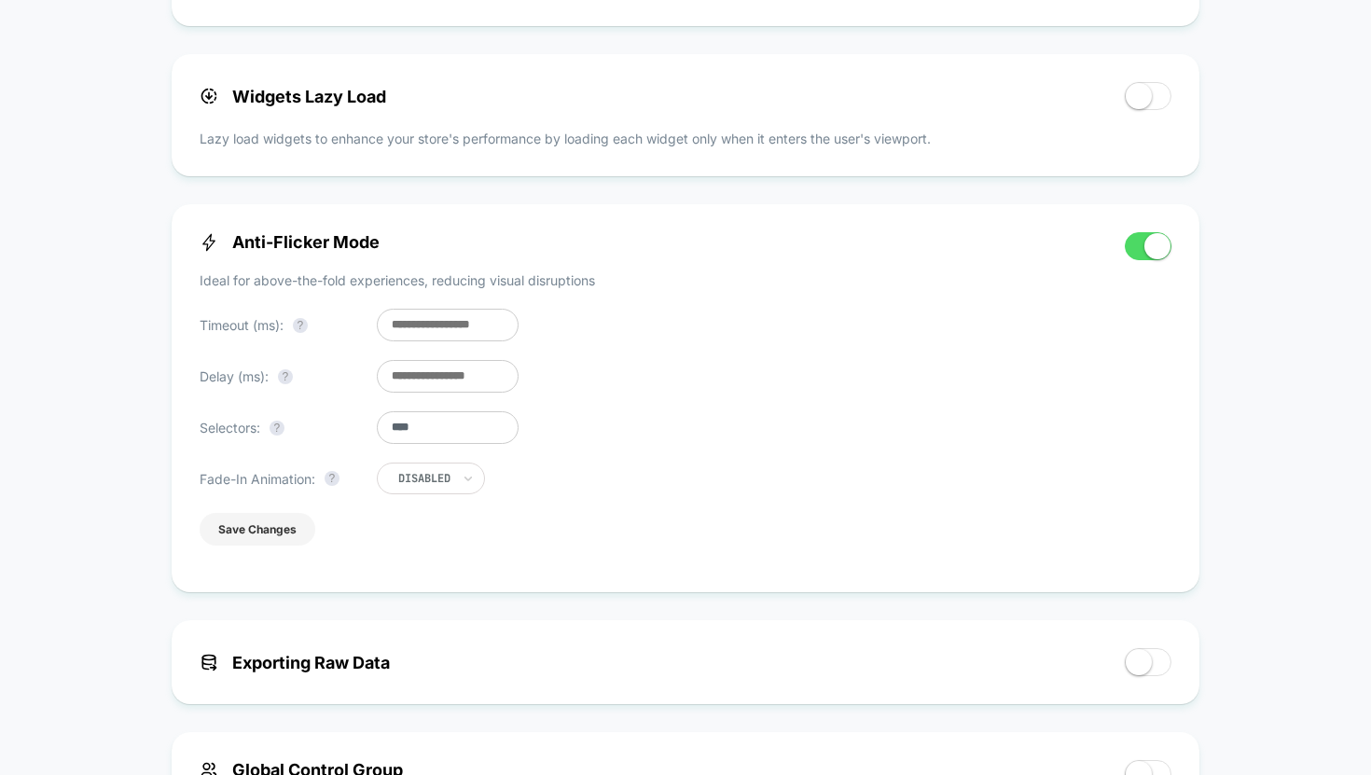
click at [232, 546] on button "Save Changes" at bounding box center [258, 529] width 116 height 33
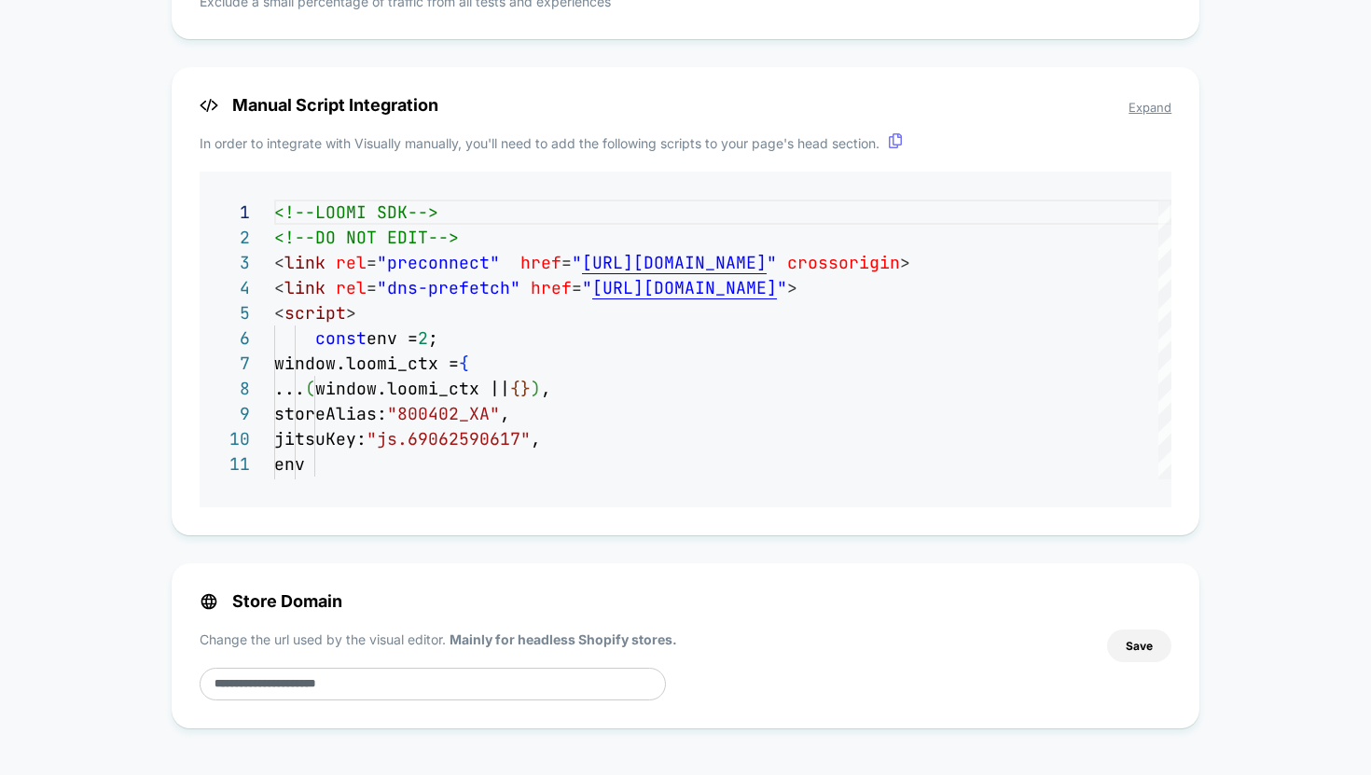
scroll to position [0, 0]
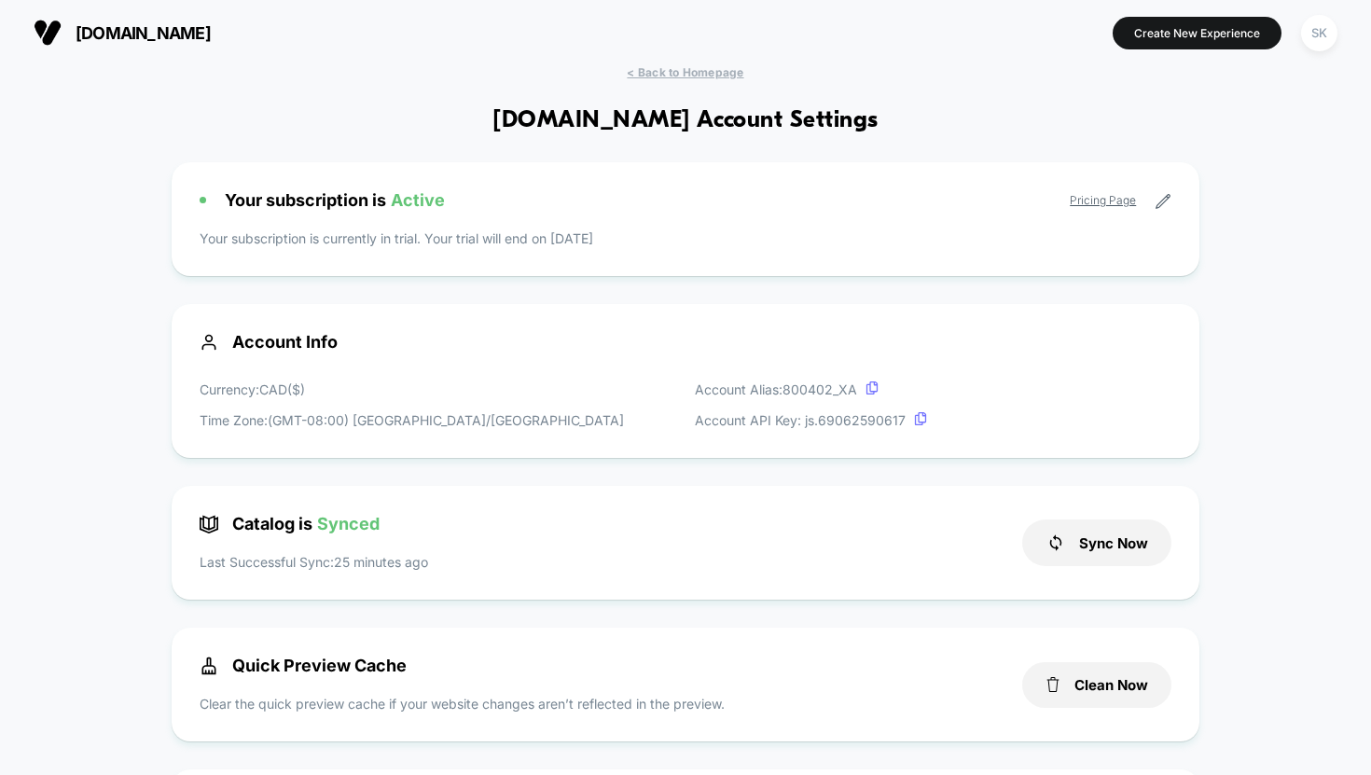
click at [1091, 196] on link "Pricing Page" at bounding box center [1103, 200] width 66 height 14
